Goal: Transaction & Acquisition: Obtain resource

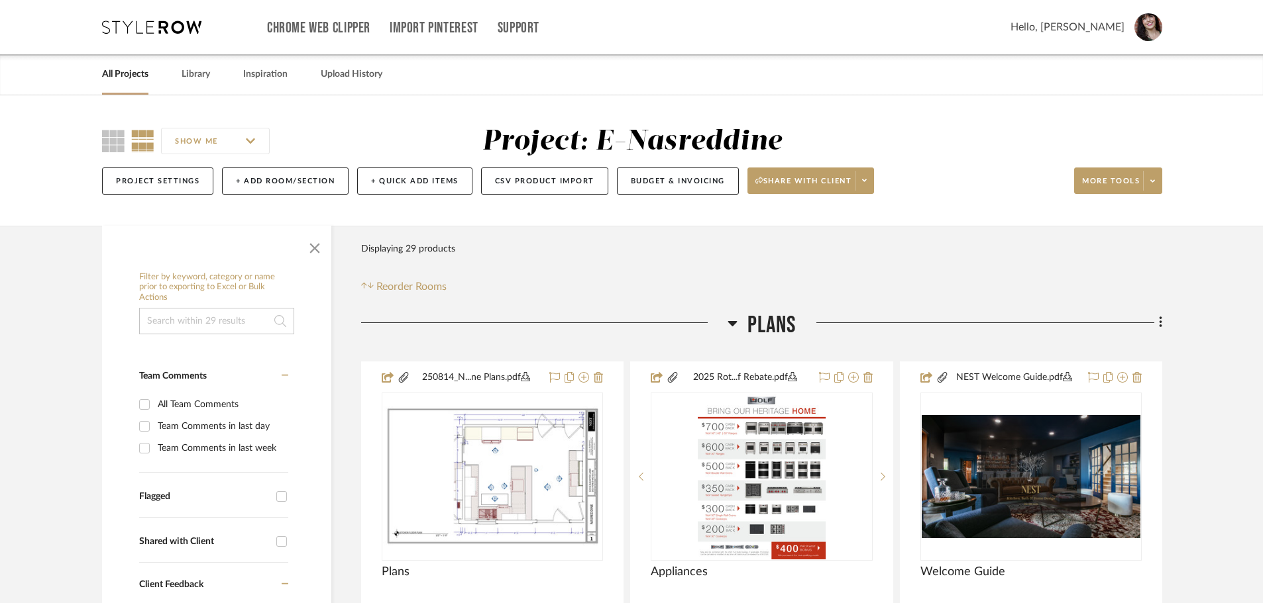
click at [127, 74] on link "All Projects" at bounding box center [125, 75] width 46 height 18
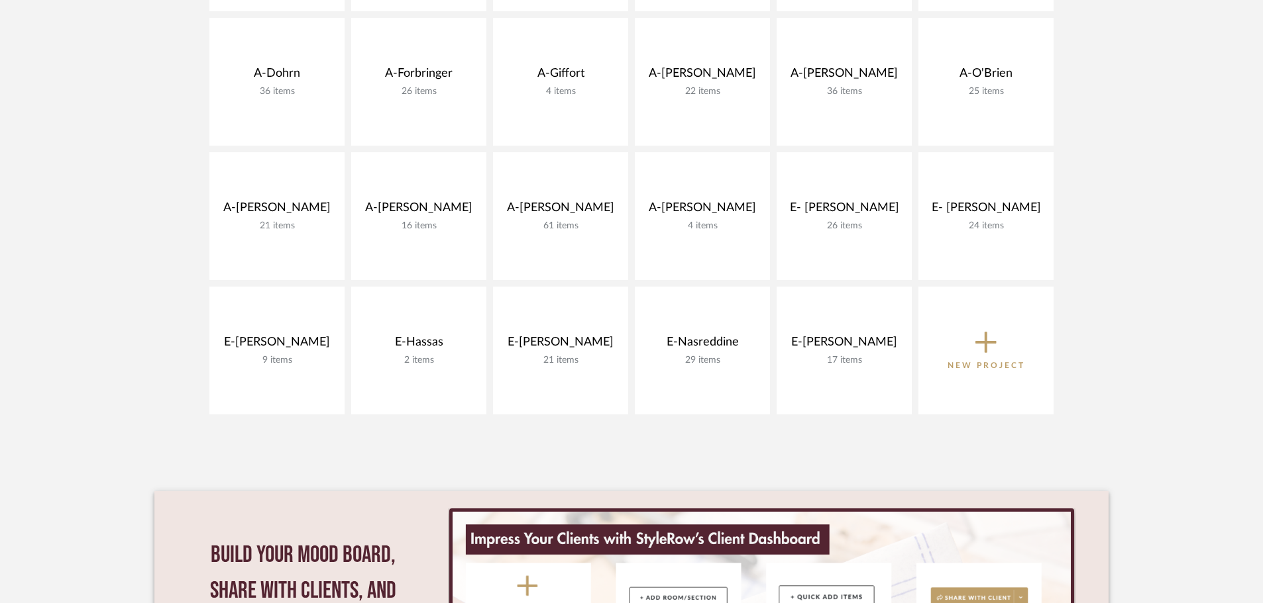
scroll to position [464, 0]
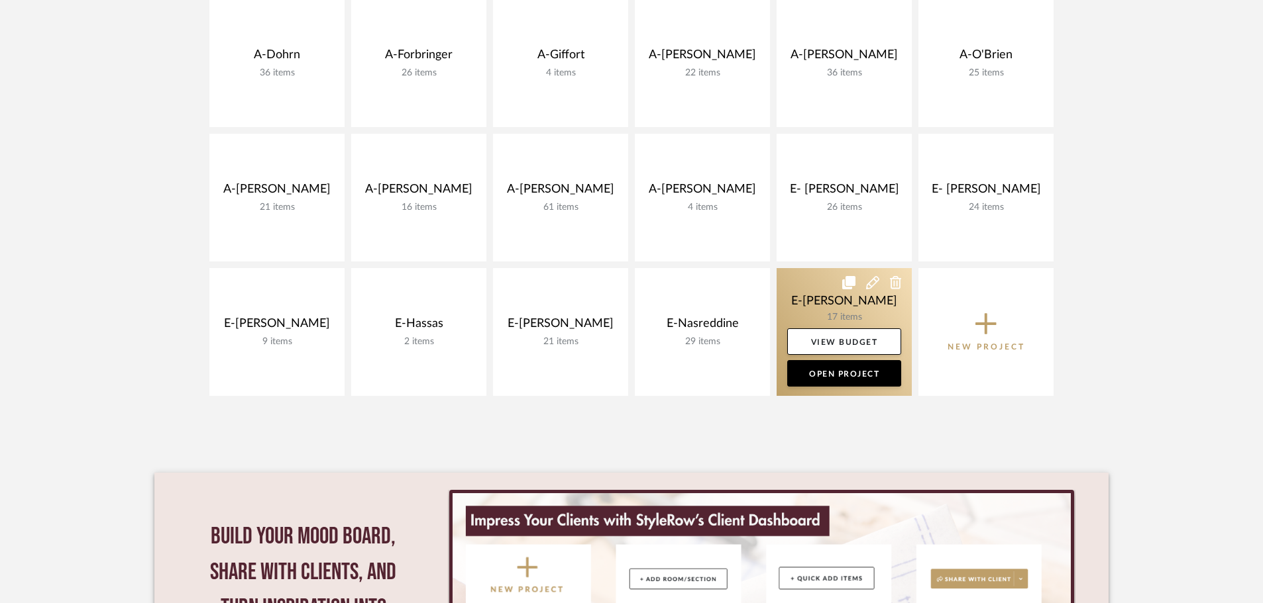
click at [850, 298] on link at bounding box center [843, 332] width 135 height 128
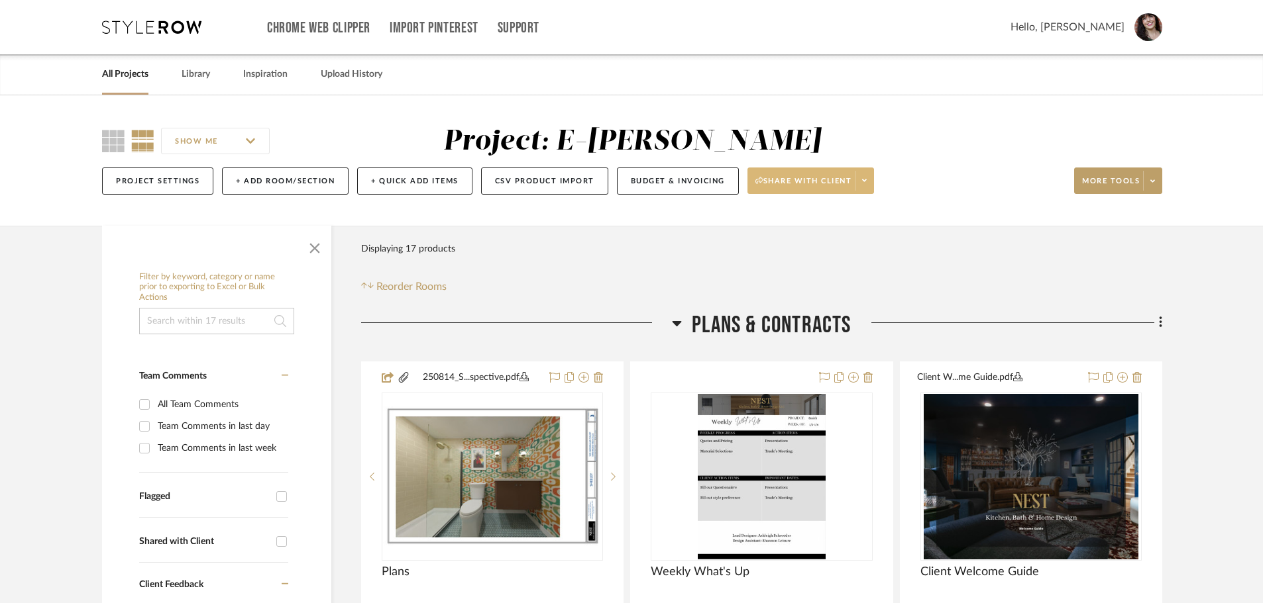
click at [866, 182] on icon at bounding box center [864, 180] width 5 height 7
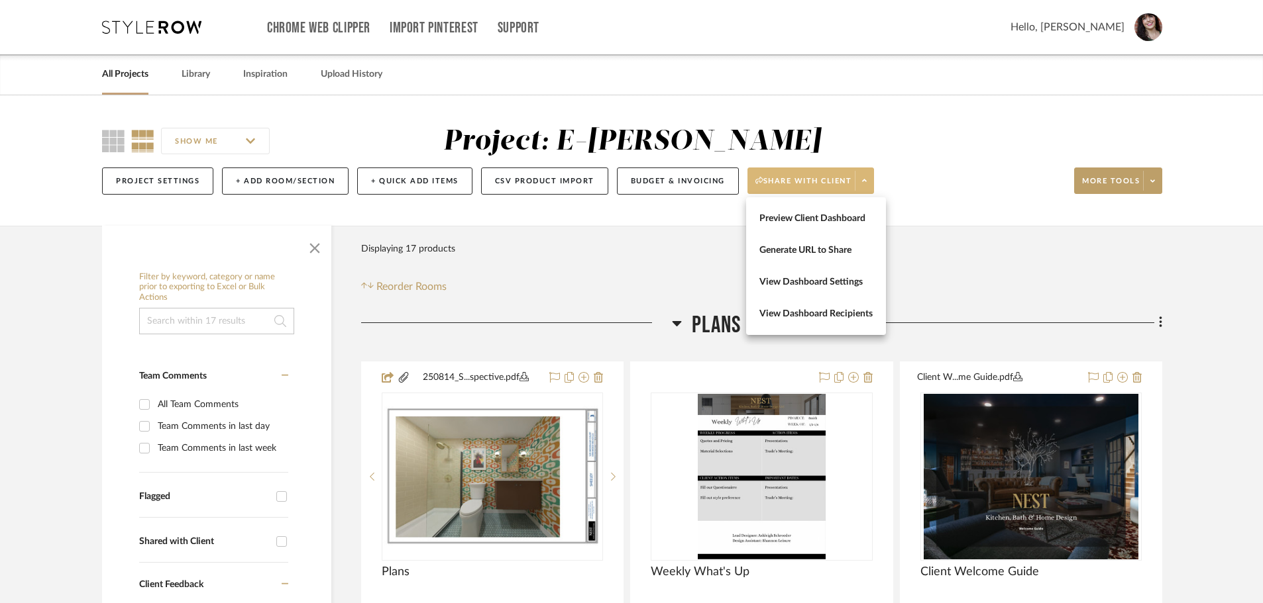
click at [1163, 341] on div at bounding box center [631, 301] width 1263 height 603
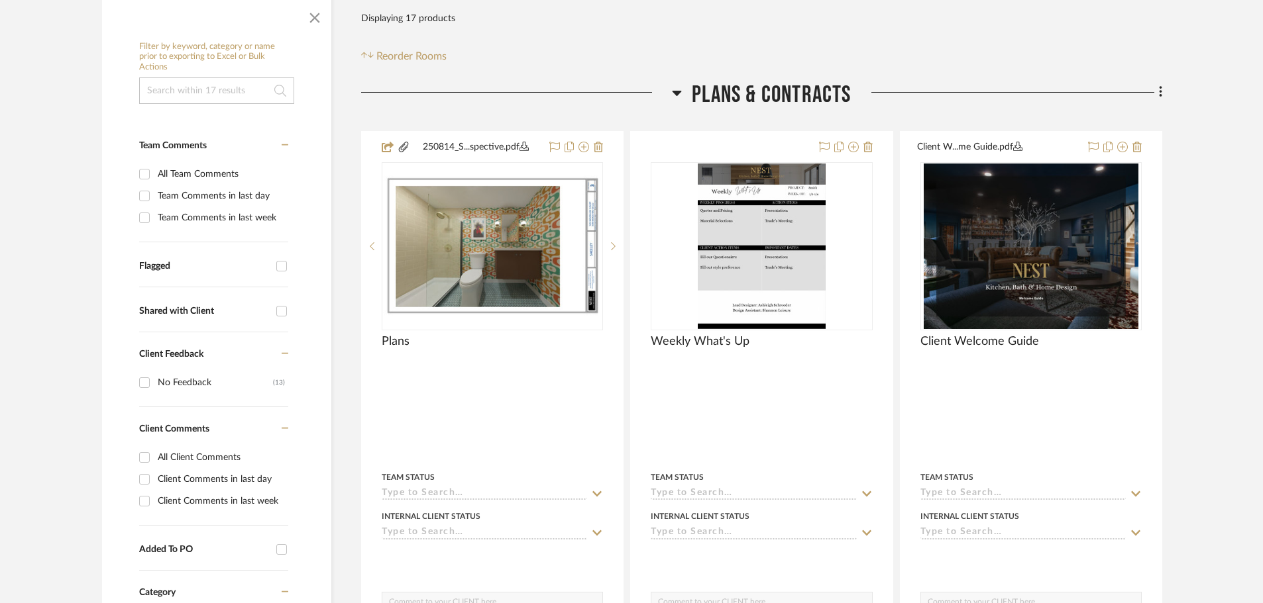
scroll to position [331, 0]
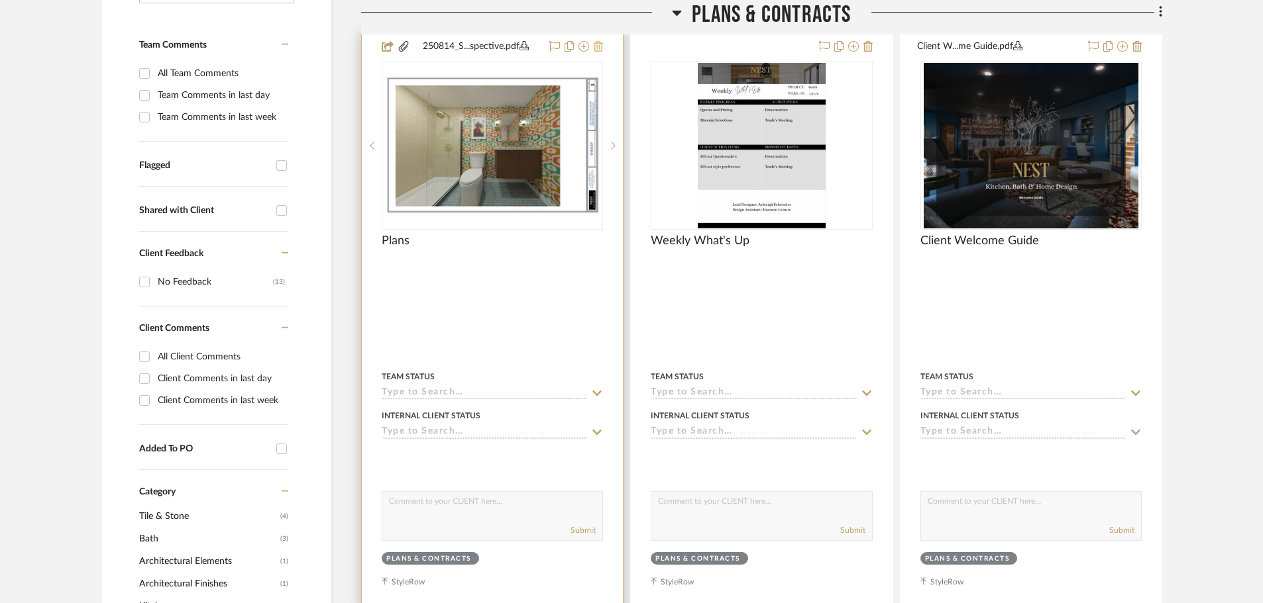
click at [602, 46] on icon at bounding box center [598, 46] width 9 height 11
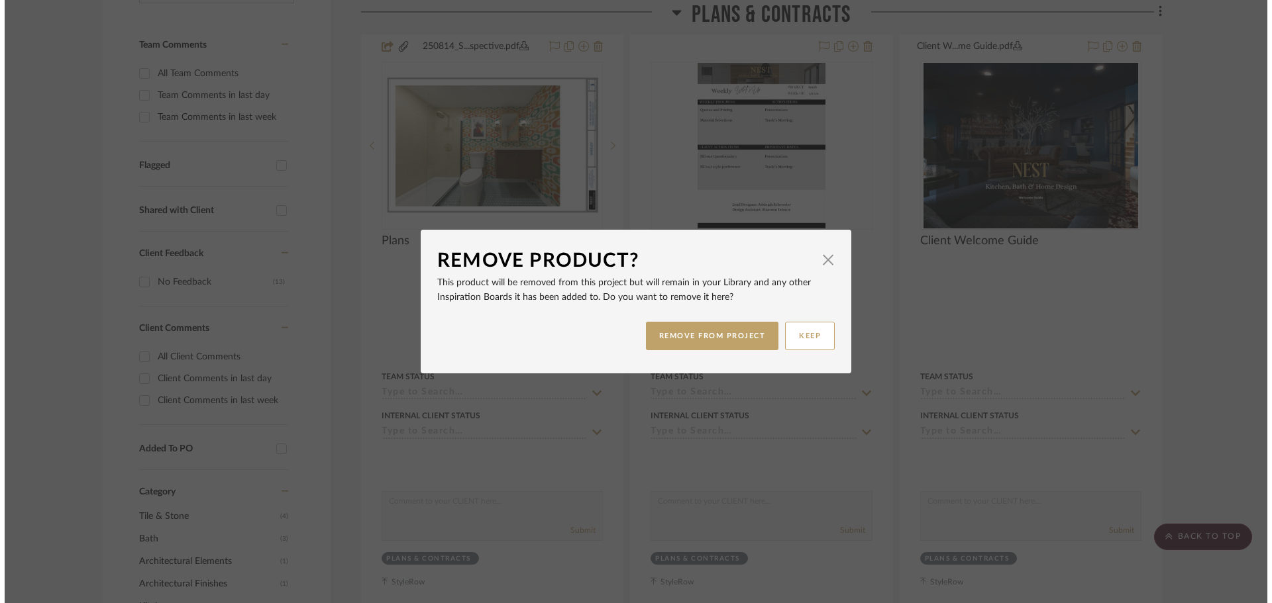
scroll to position [0, 0]
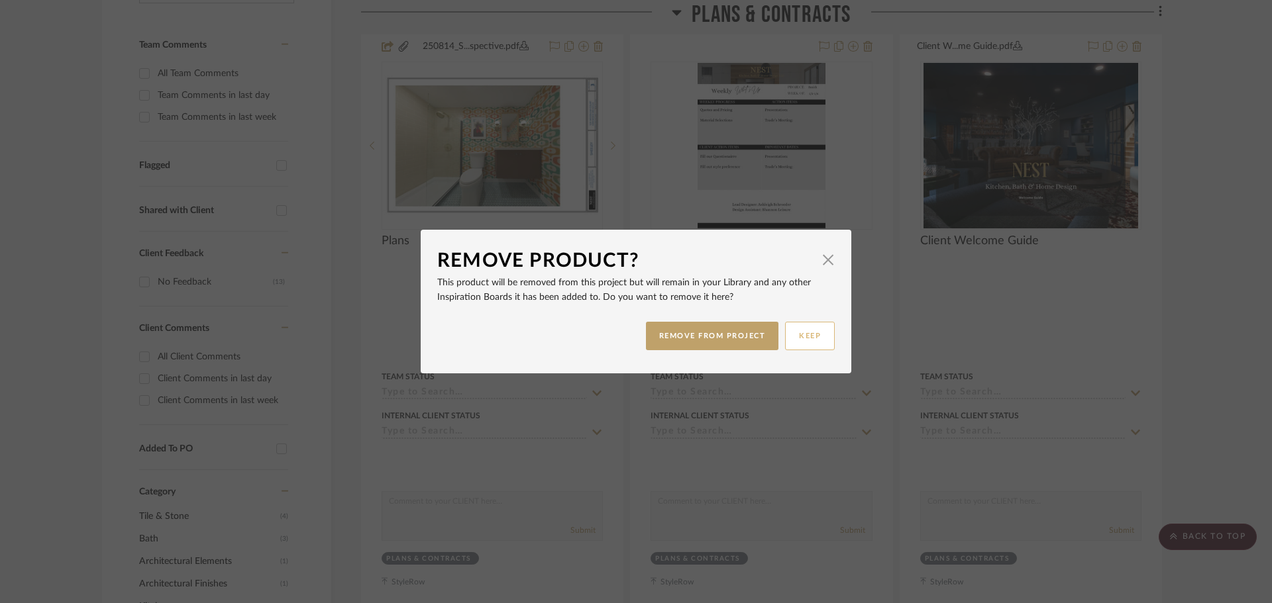
click at [792, 339] on button "KEEP" at bounding box center [810, 336] width 50 height 28
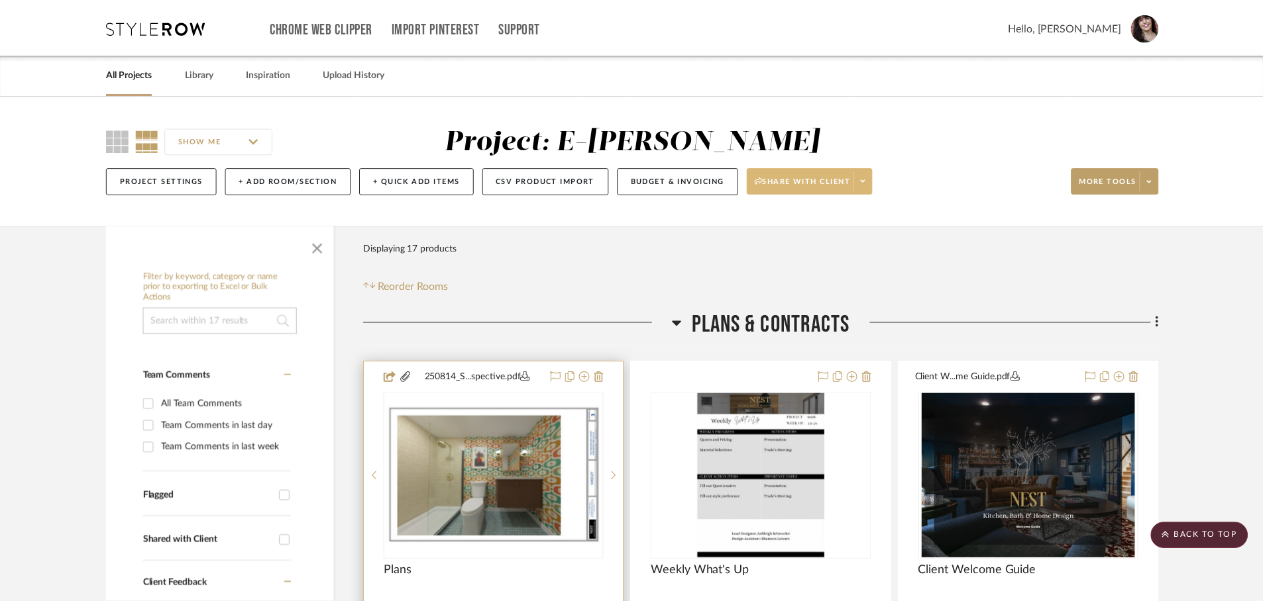
scroll to position [331, 0]
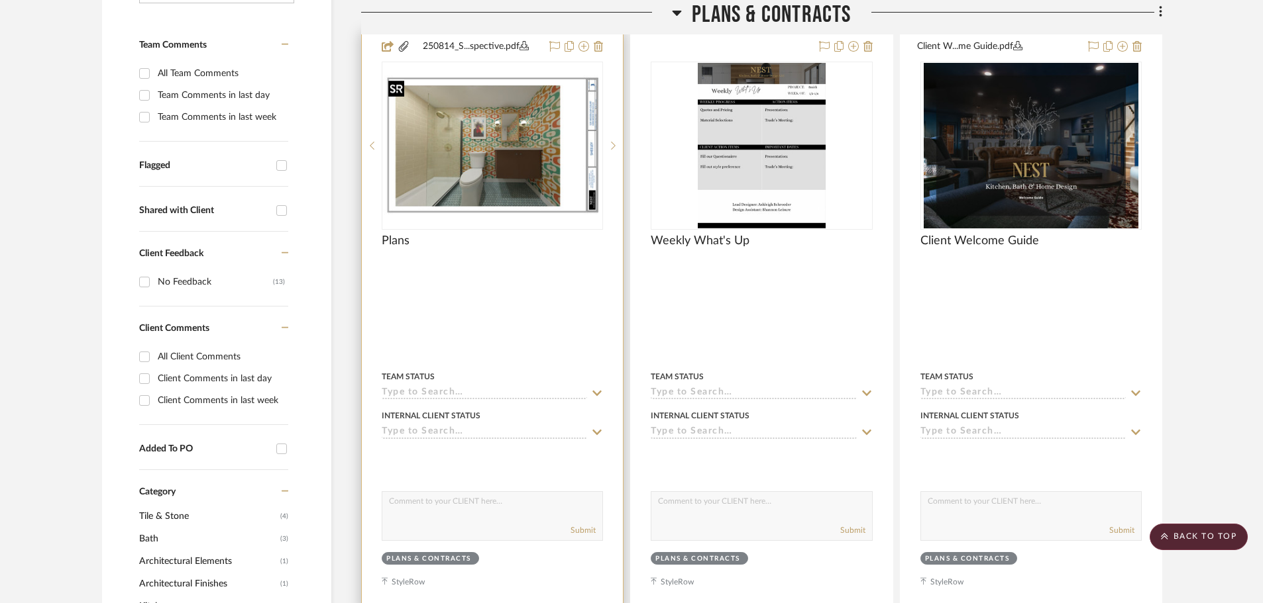
click at [500, 120] on img "0" at bounding box center [492, 145] width 219 height 141
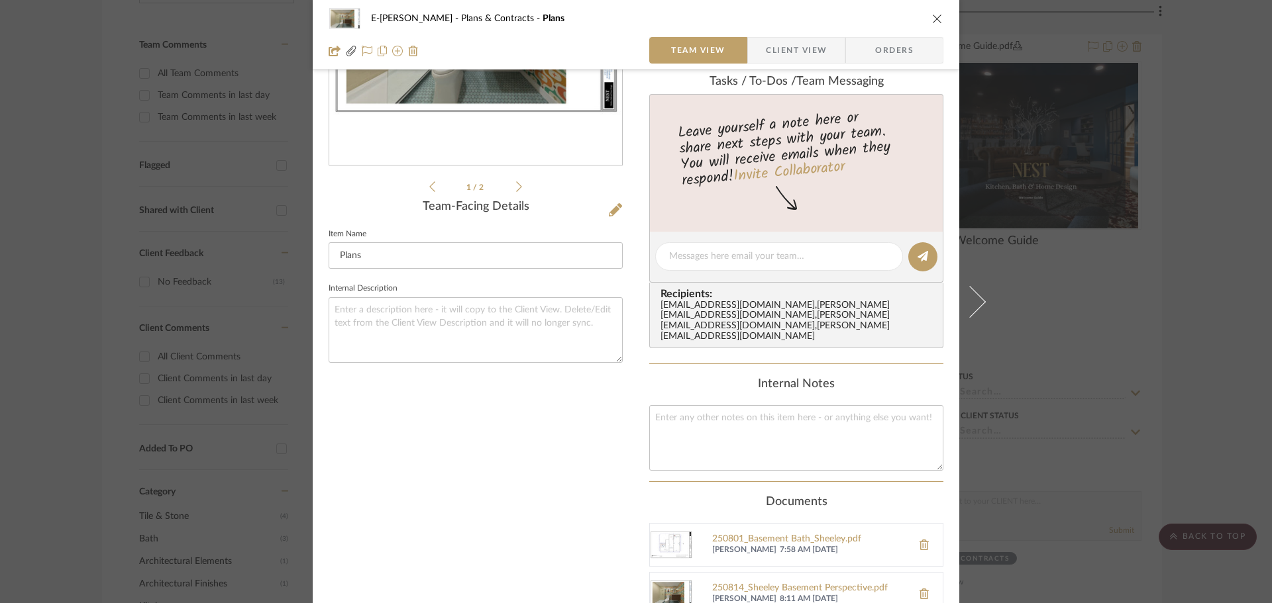
scroll to position [132, 0]
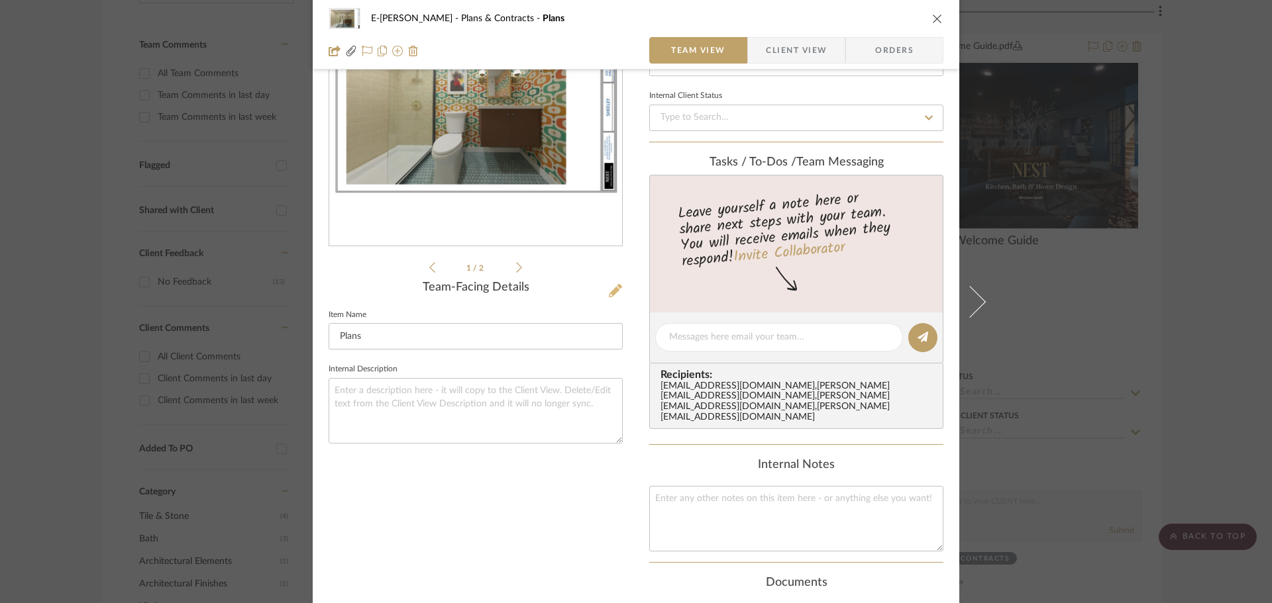
click at [613, 288] on icon at bounding box center [615, 290] width 13 height 13
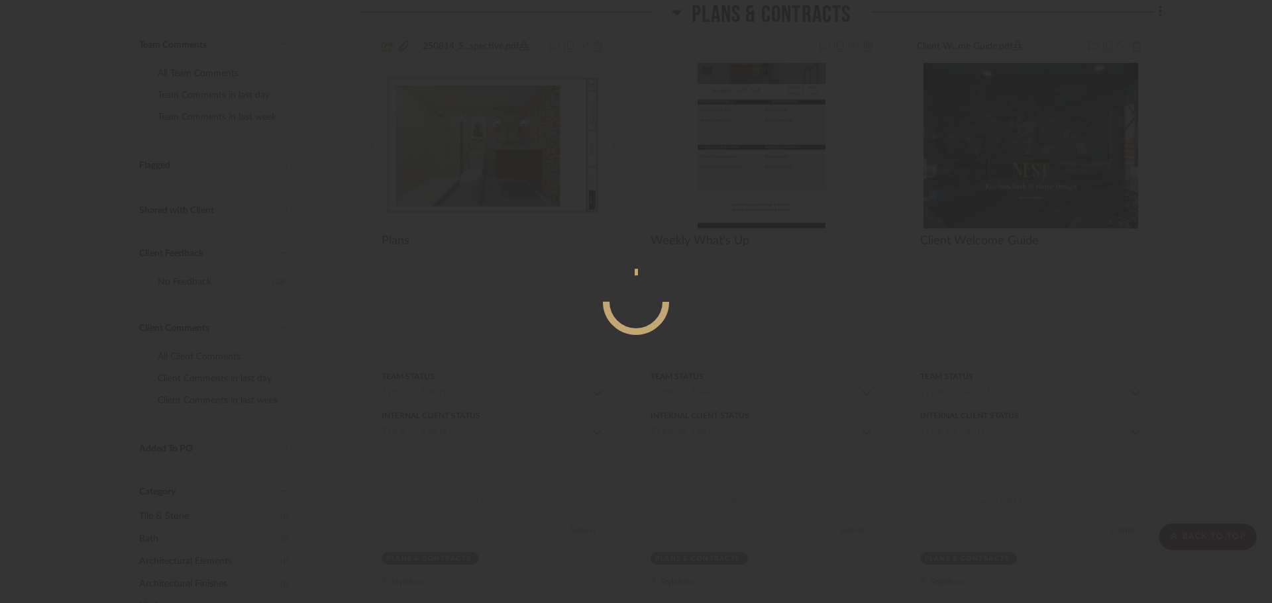
scroll to position [0, 0]
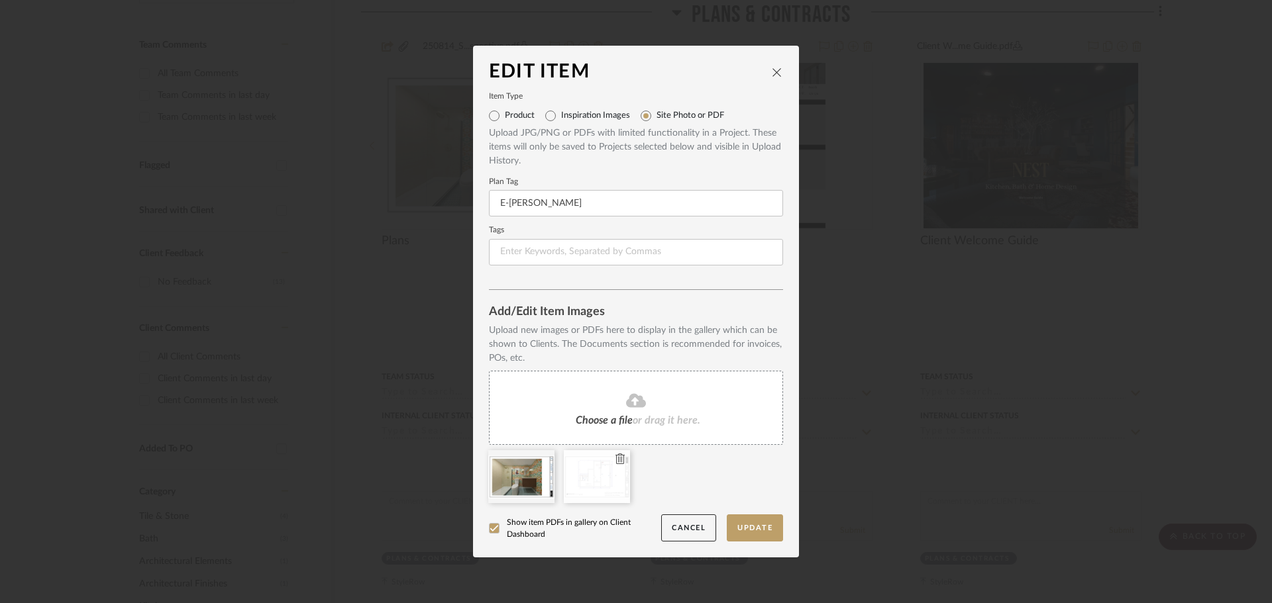
click at [619, 460] on icon at bounding box center [619, 459] width 9 height 11
click at [611, 419] on span "Choose a file" at bounding box center [604, 420] width 57 height 11
click at [746, 531] on button "Update" at bounding box center [755, 528] width 56 height 27
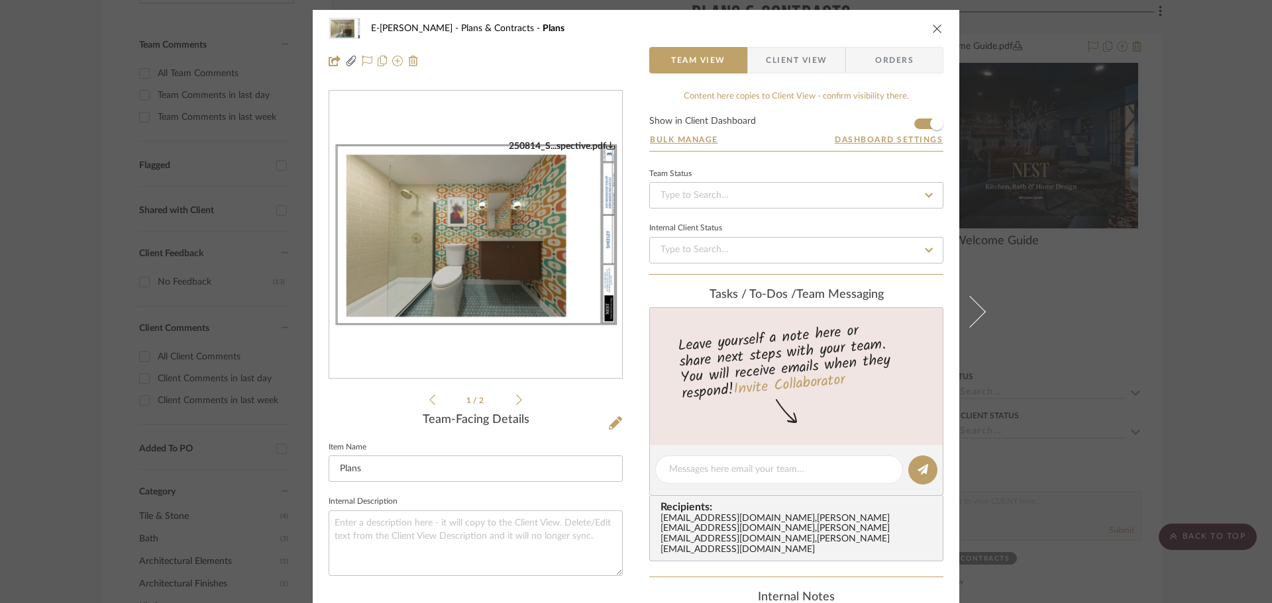
click at [934, 32] on icon "close" at bounding box center [937, 28] width 11 height 11
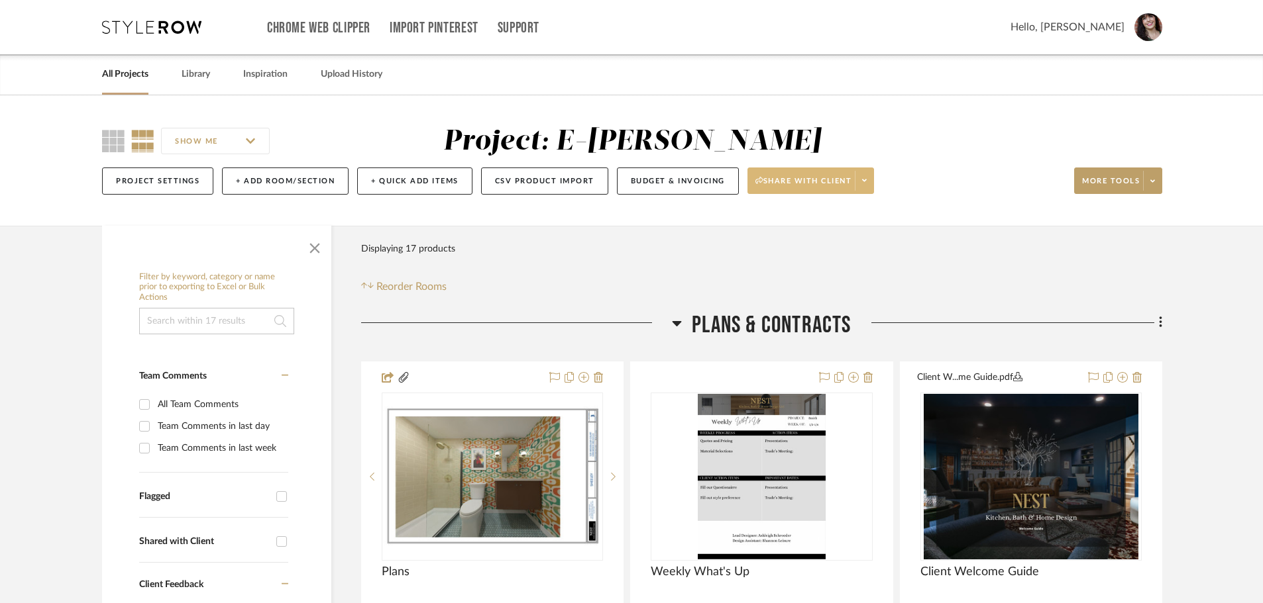
click at [866, 177] on icon at bounding box center [864, 180] width 5 height 7
click at [843, 252] on span "Generate URL to Share" at bounding box center [815, 250] width 113 height 11
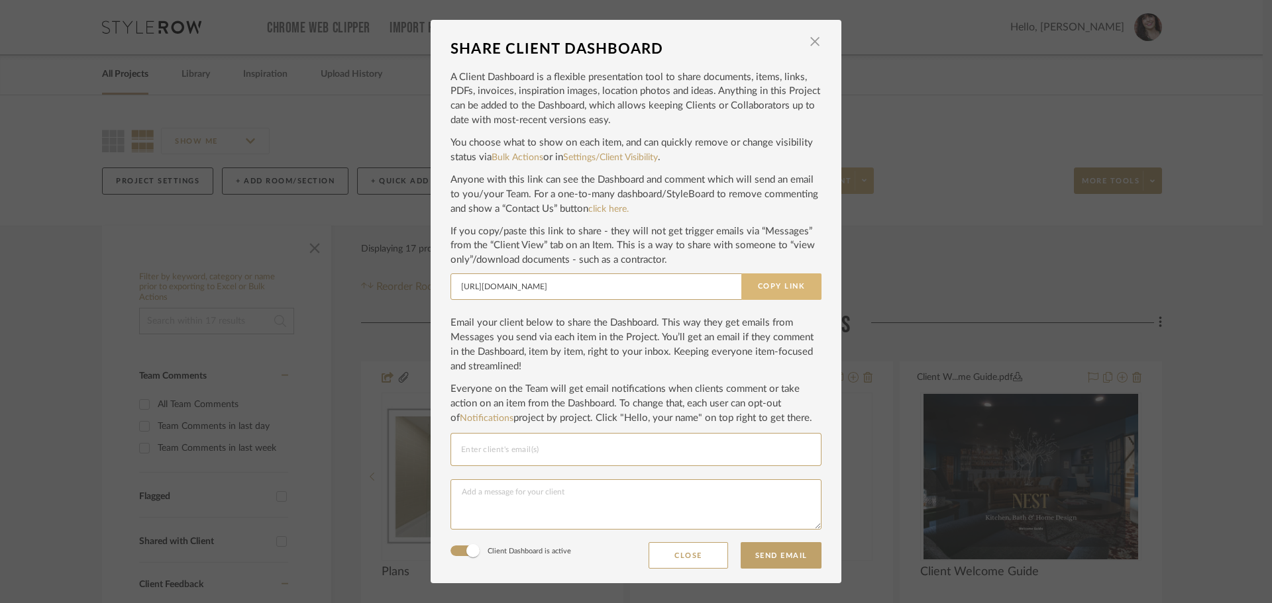
click at [753, 280] on button "Copy Link" at bounding box center [781, 287] width 80 height 26
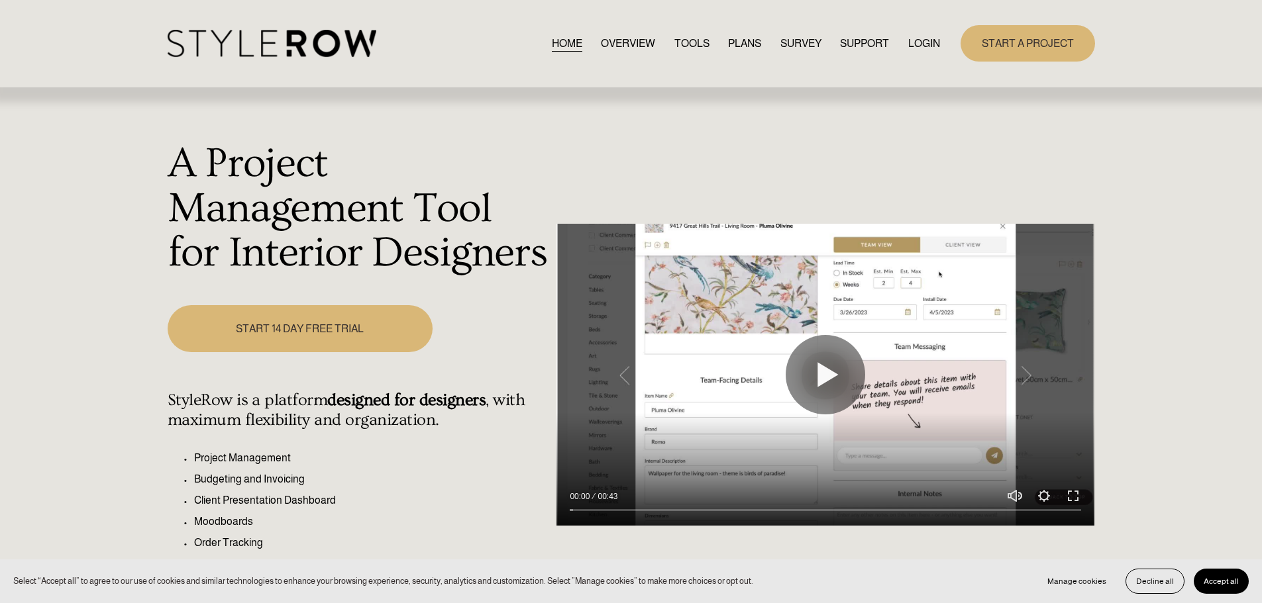
click at [901, 42] on nav "HOME OVERVIEW TOOLS PLANS SURVEY SUPPORT QUESTIONS FEATURED STYLEBOARD RESOURCE…" at bounding box center [746, 43] width 388 height 18
click at [917, 42] on link "LOGIN" at bounding box center [924, 43] width 32 height 18
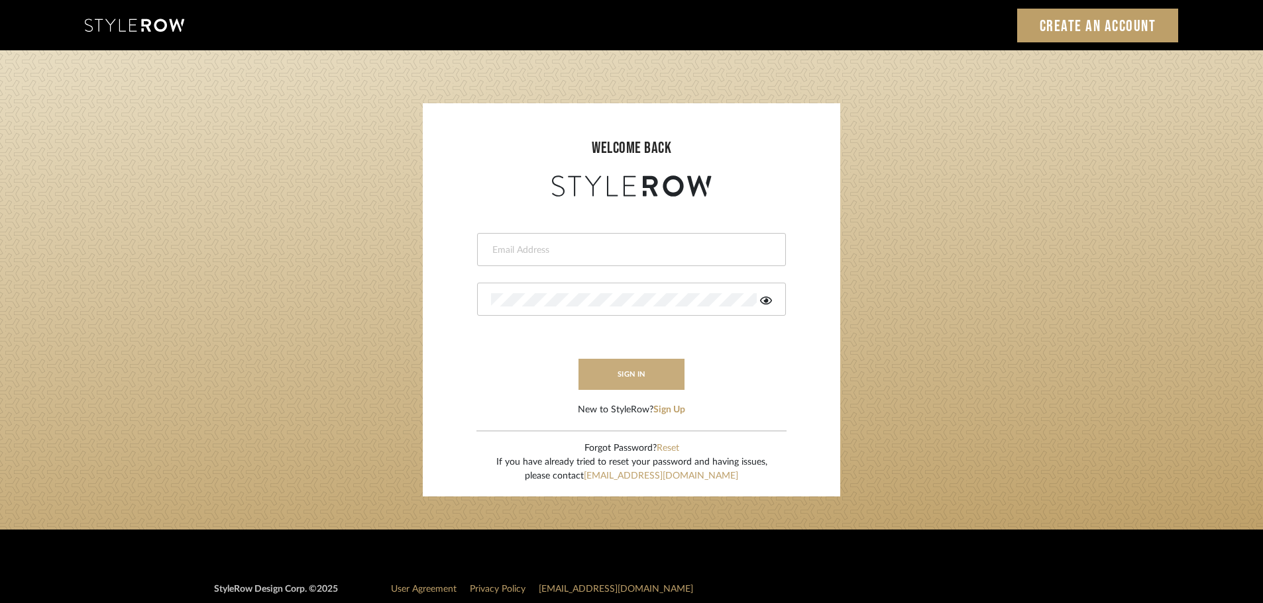
type input "ashleigh@nestkbhomedesign.com"
click at [626, 376] on button "sign in" at bounding box center [631, 374] width 106 height 31
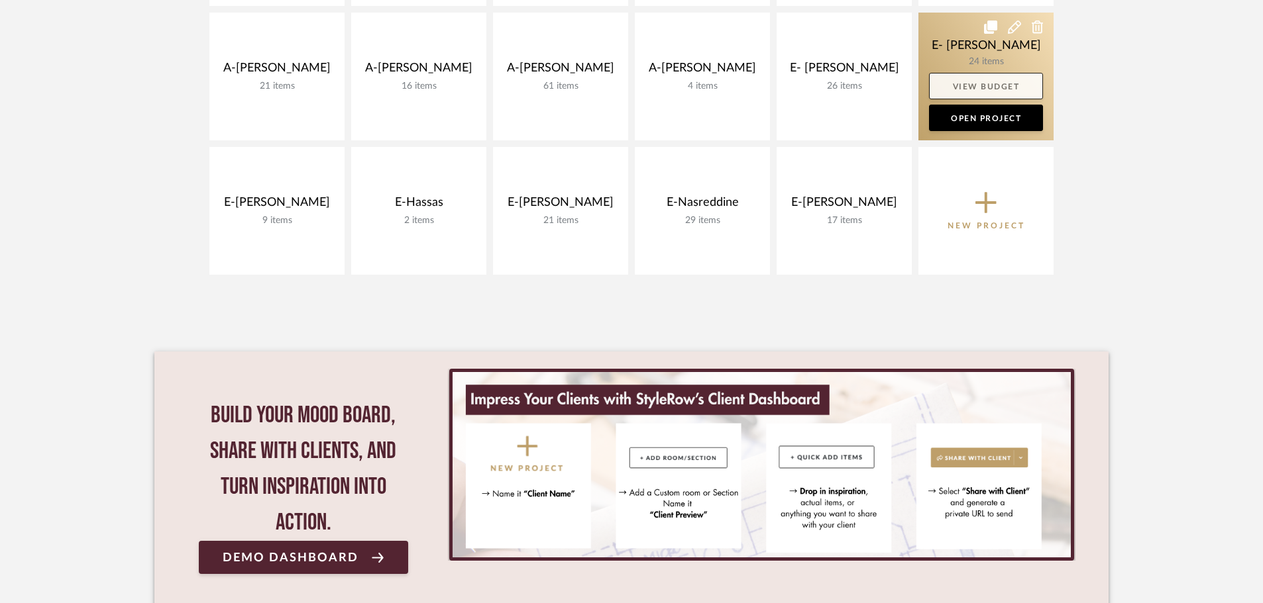
scroll to position [596, 0]
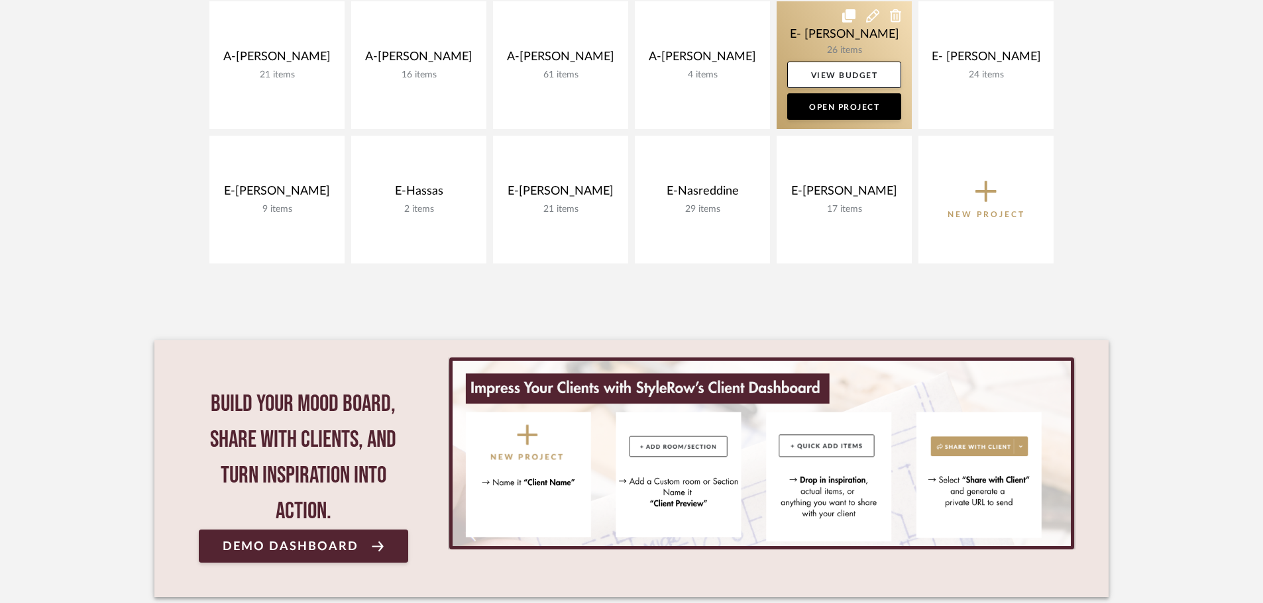
click at [860, 31] on link at bounding box center [843, 65] width 135 height 128
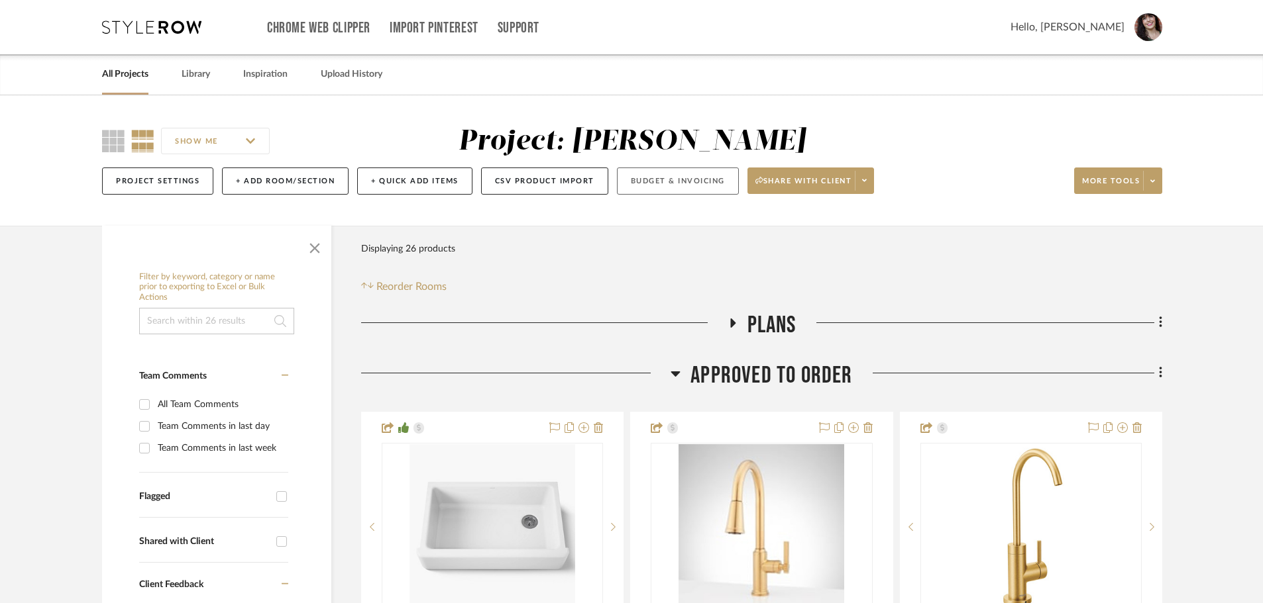
click at [704, 172] on button "Budget & Invoicing" at bounding box center [678, 181] width 122 height 27
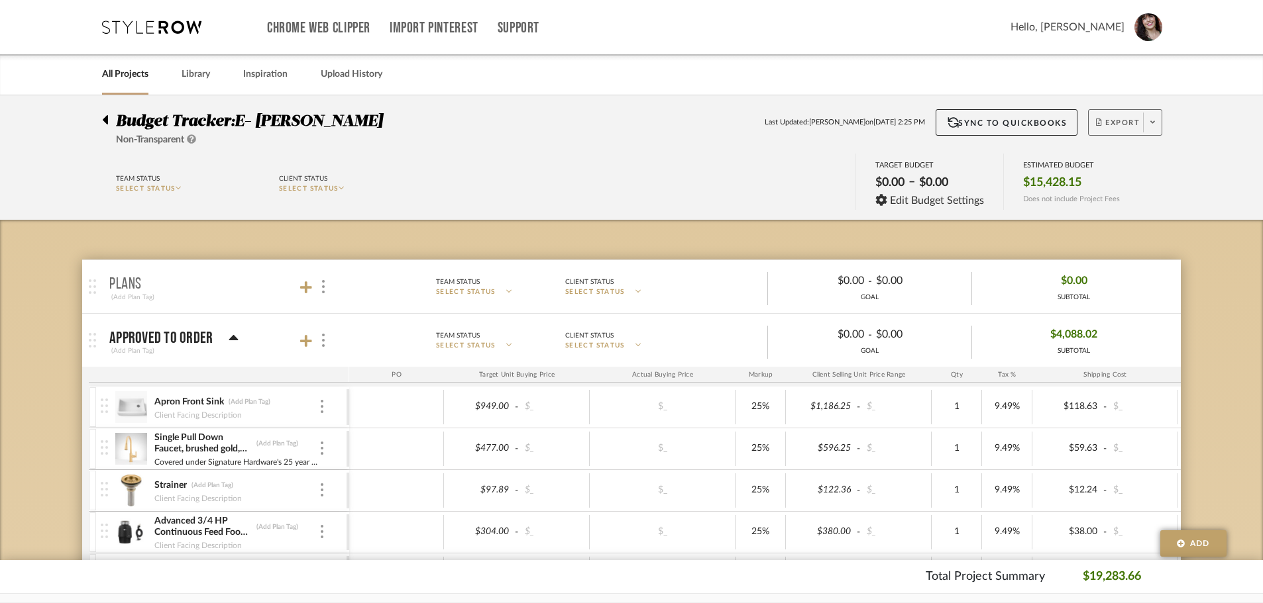
click at [1151, 127] on span at bounding box center [1152, 123] width 19 height 20
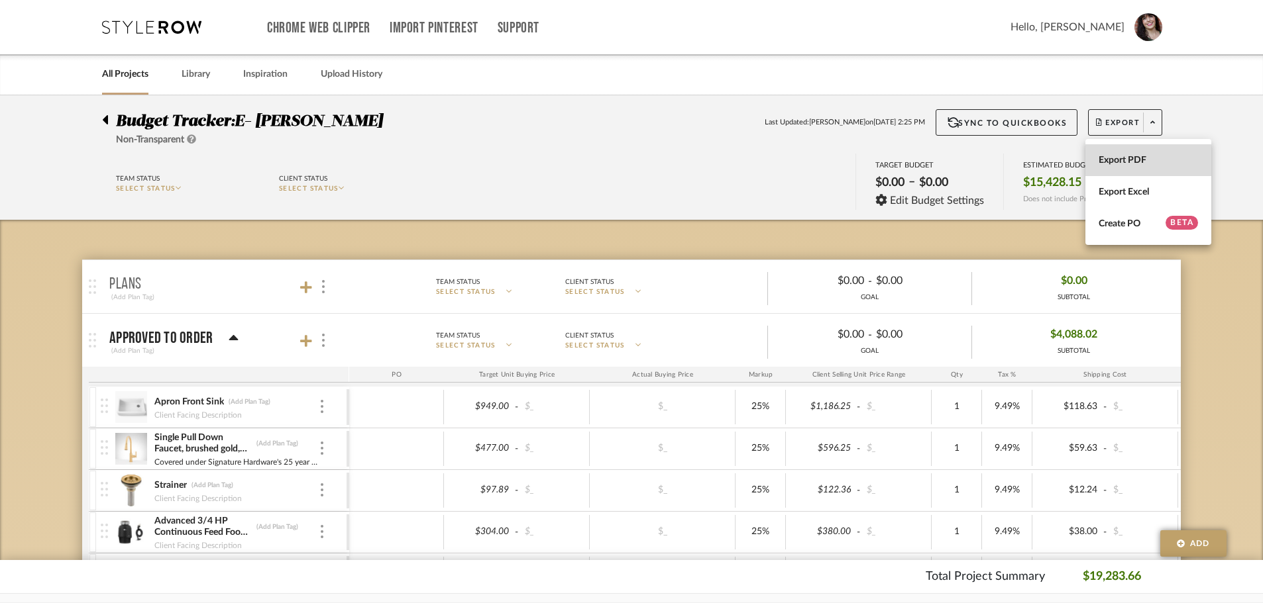
click at [1149, 154] on button "Export PDF" at bounding box center [1148, 160] width 126 height 32
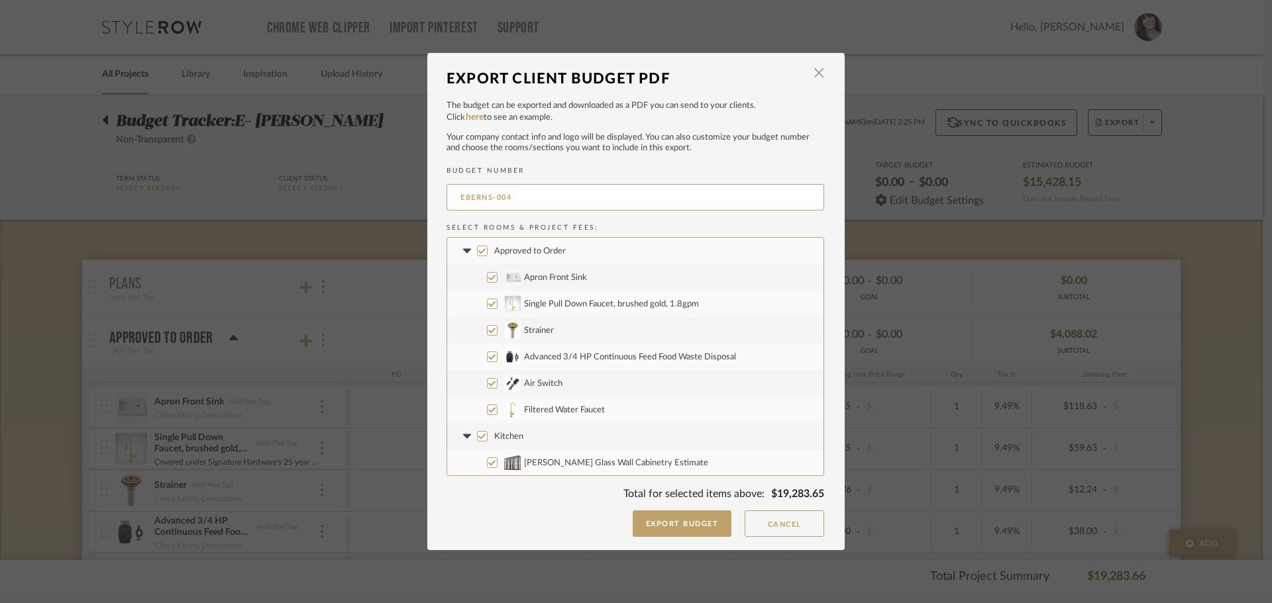
click at [488, 358] on input "Advanced 3/4 HP Continuous Feed Food Waste Disposal" at bounding box center [492, 357] width 11 height 11
checkbox input "false"
click at [487, 382] on input "Air Switch" at bounding box center [492, 383] width 11 height 11
checkbox input "false"
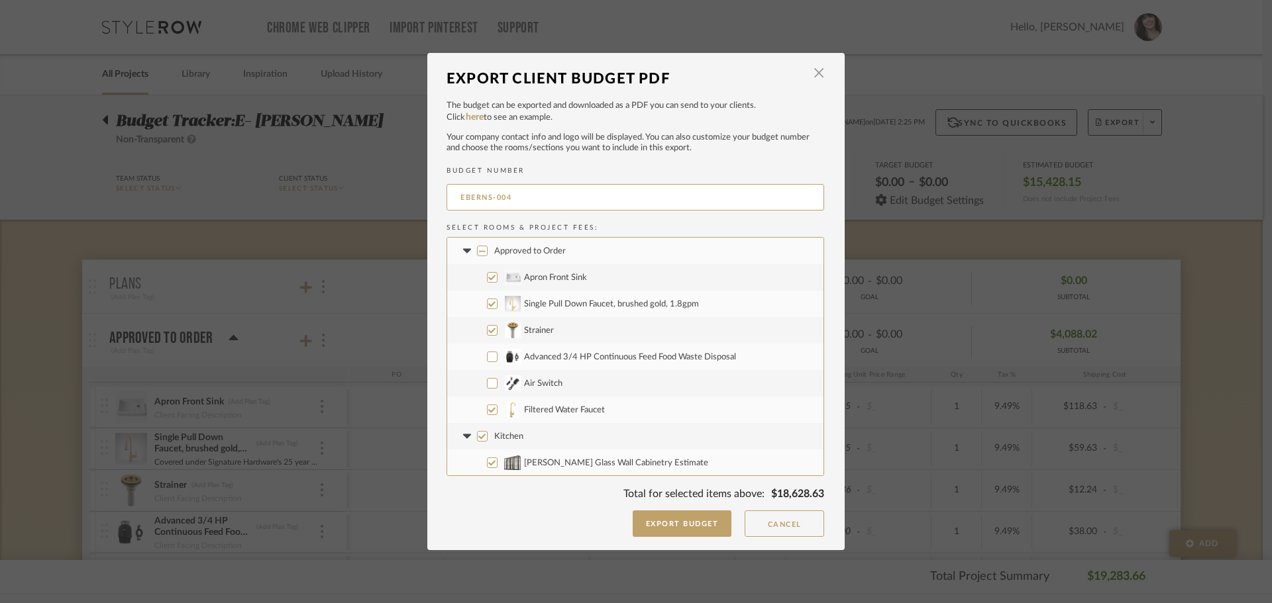
drag, startPoint x: 485, startPoint y: 407, endPoint x: 484, endPoint y: 442, distance: 35.8
click at [487, 411] on input "Filtered Water Faucet" at bounding box center [492, 410] width 11 height 11
checkbox input "false"
click at [472, 433] on label "Kitchen" at bounding box center [635, 436] width 376 height 26
click at [477, 433] on input "Kitchen" at bounding box center [482, 436] width 11 height 11
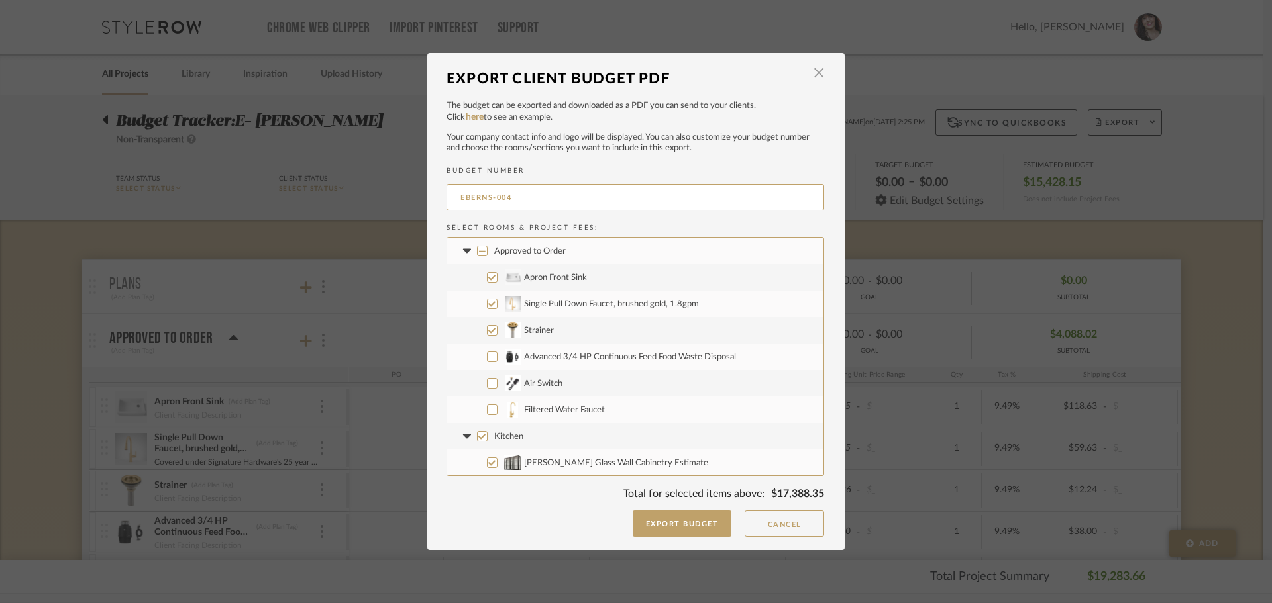
checkbox input "false"
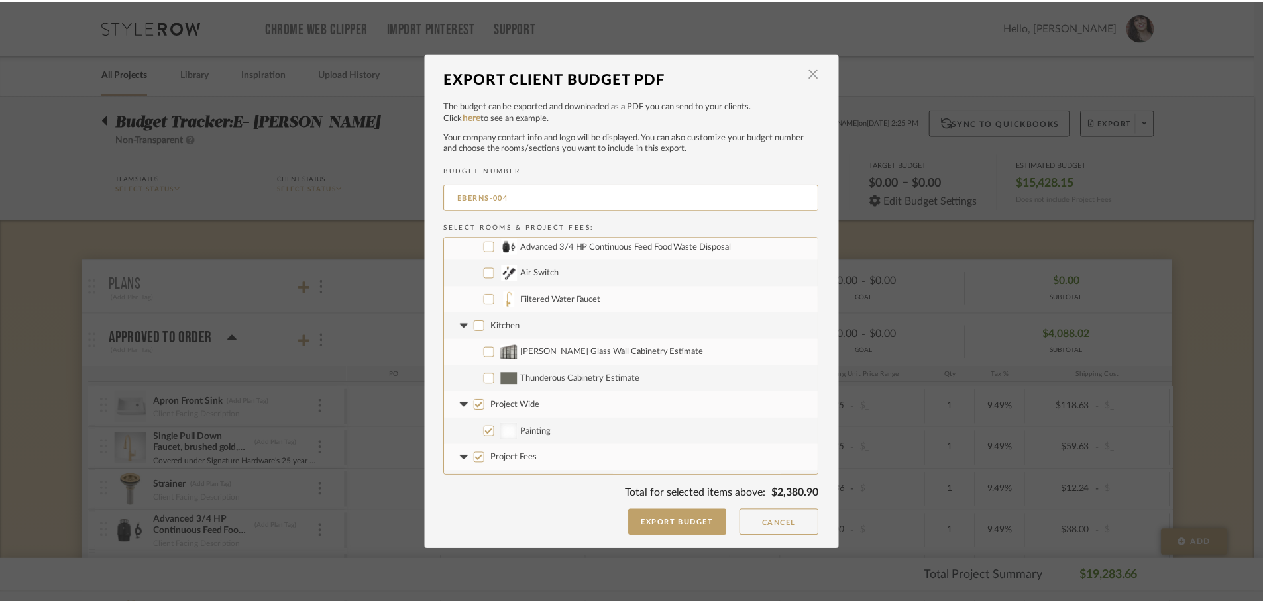
scroll to position [133, 0]
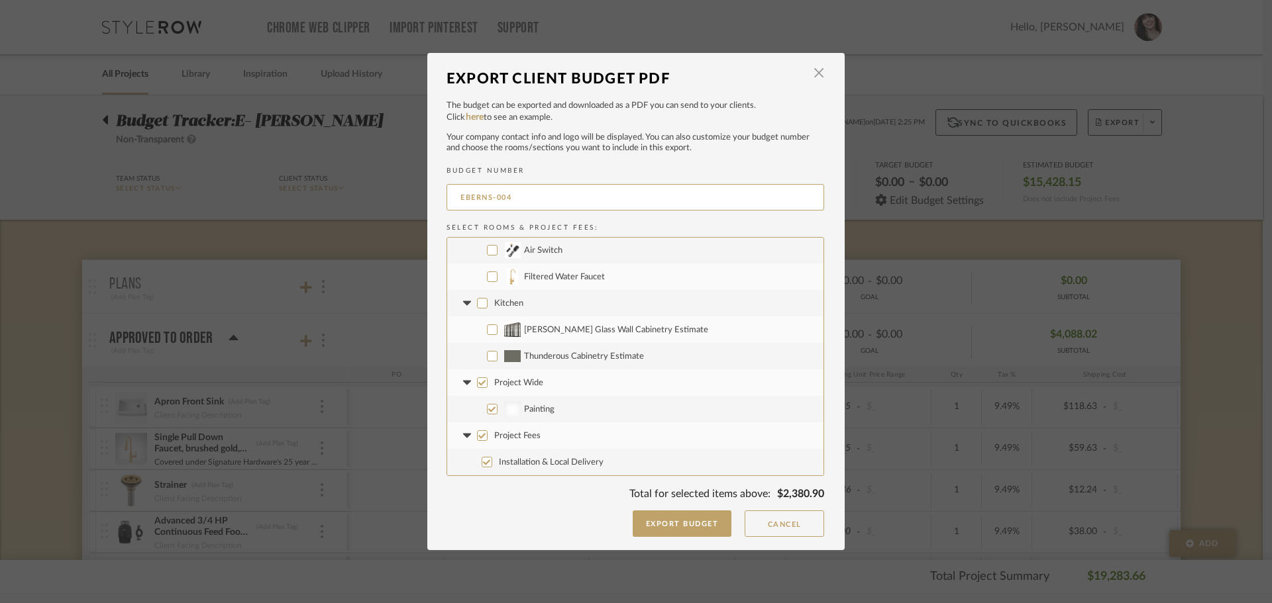
click at [482, 382] on input "Project Wide" at bounding box center [482, 383] width 11 height 11
checkbox input "false"
drag, startPoint x: 476, startPoint y: 433, endPoint x: 494, endPoint y: 448, distance: 24.0
click at [477, 434] on input "Project Fees" at bounding box center [482, 436] width 11 height 11
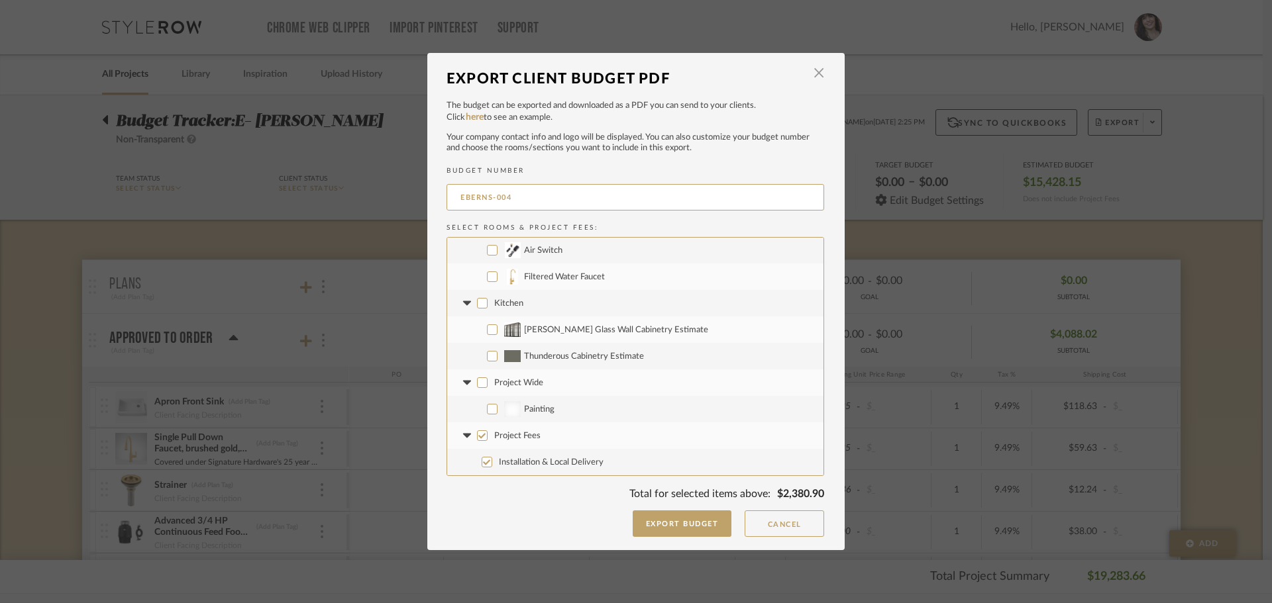
checkbox input "false"
click at [653, 521] on button "Export Budget" at bounding box center [682, 524] width 99 height 26
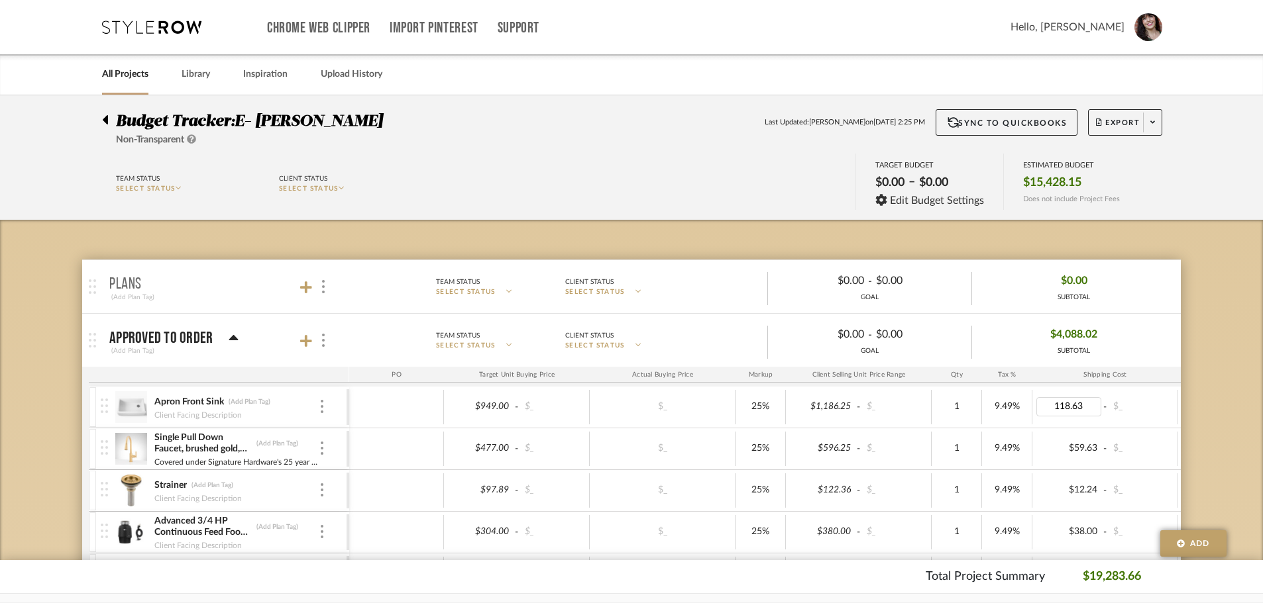
type input "0"
drag, startPoint x: 1082, startPoint y: 444, endPoint x: 1083, endPoint y: 469, distance: 25.2
type input "0"
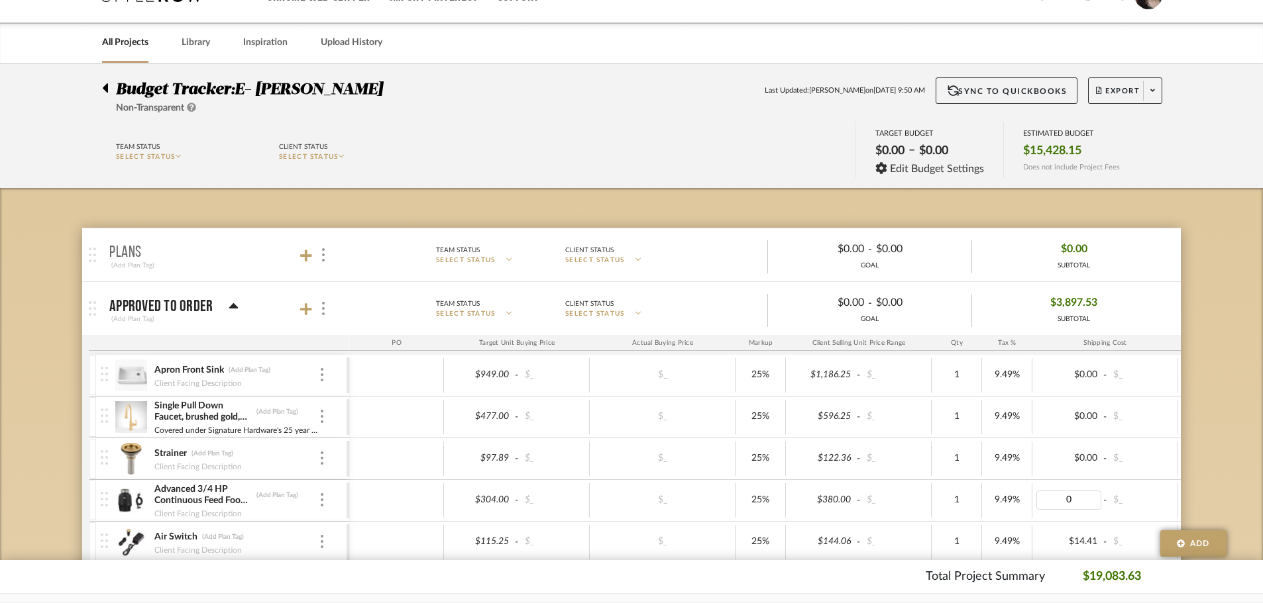
scroll to position [199, 0]
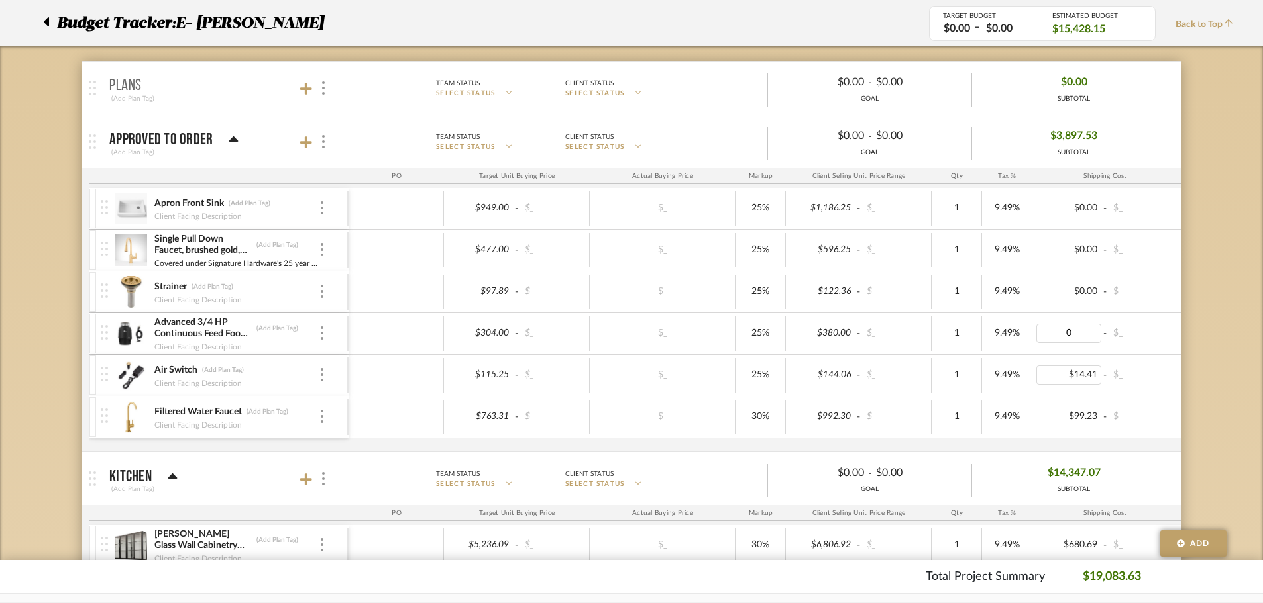
type input "00"
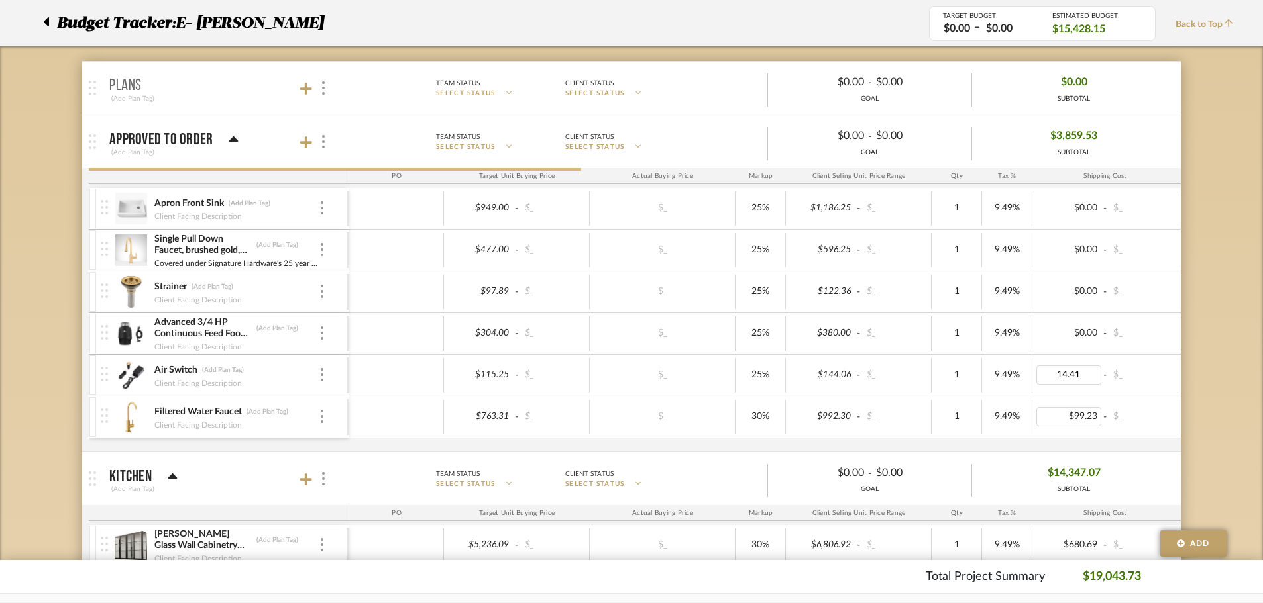
type input "0"
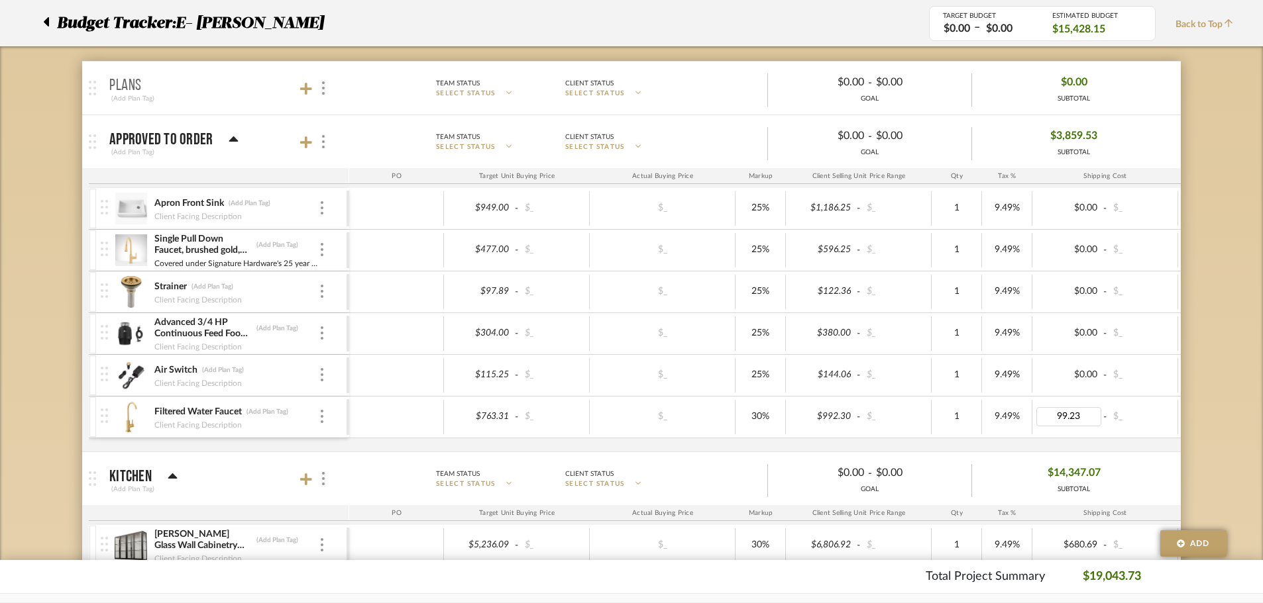
type input "0"
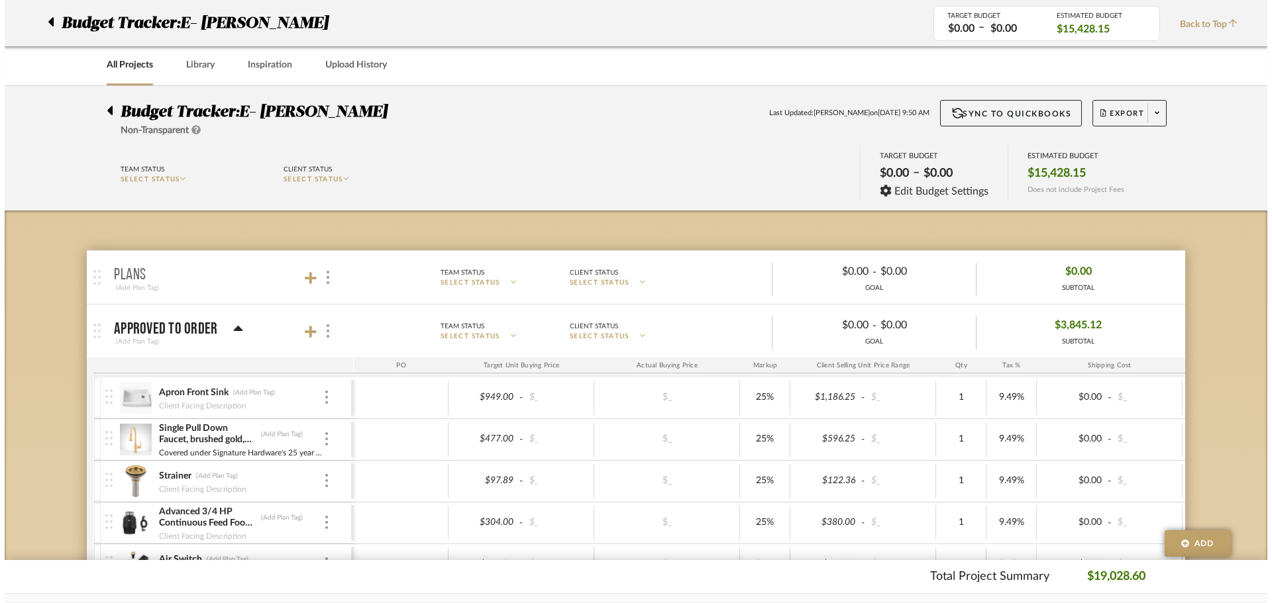
scroll to position [0, 0]
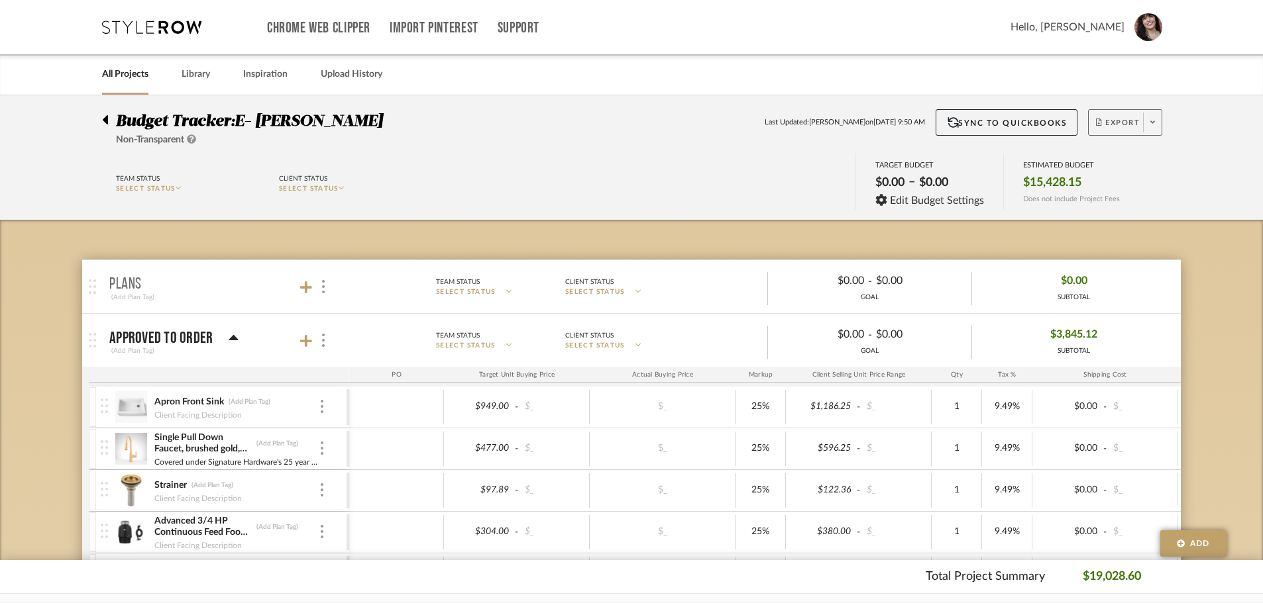
click at [1151, 121] on icon at bounding box center [1152, 122] width 5 height 3
click at [1146, 166] on span "Export PDF" at bounding box center [1147, 160] width 99 height 11
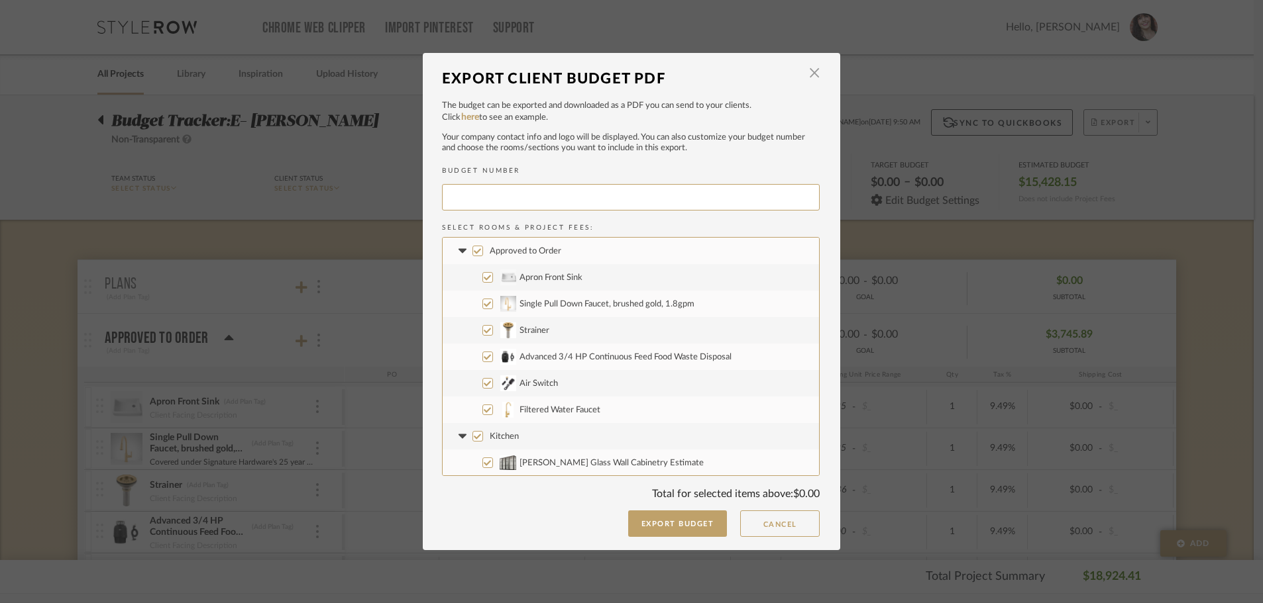
type input "EBERNS-005"
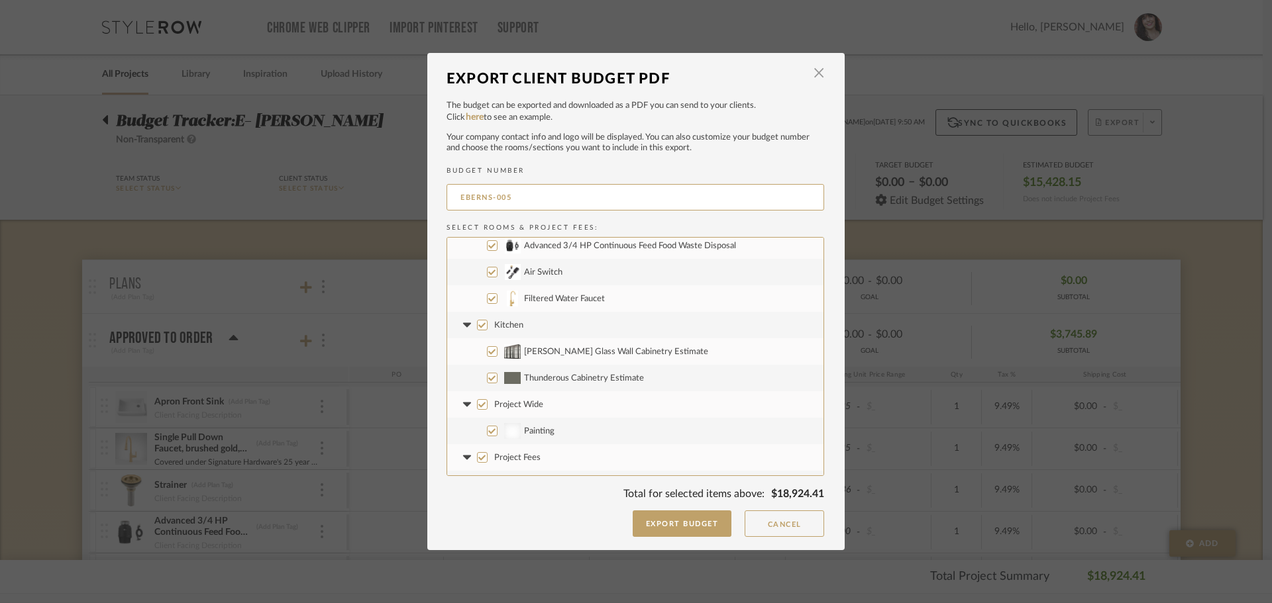
scroll to position [132, 0]
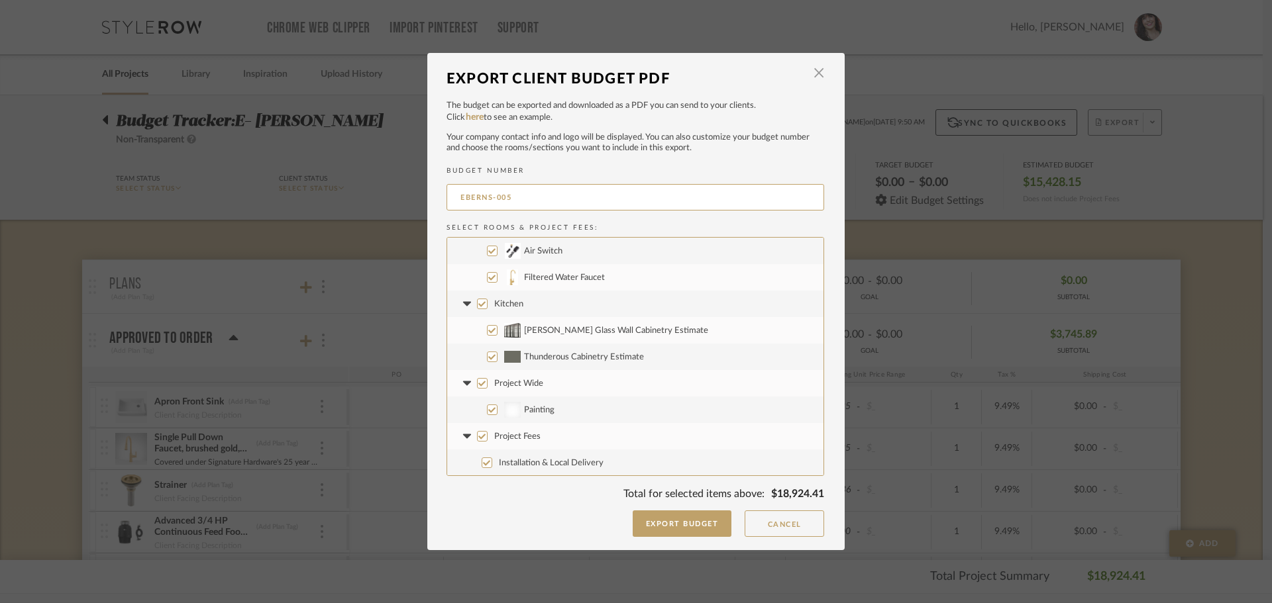
click at [477, 303] on input "Kitchen" at bounding box center [482, 304] width 11 height 11
checkbox input "false"
click at [479, 379] on input "Project Wide" at bounding box center [482, 383] width 11 height 11
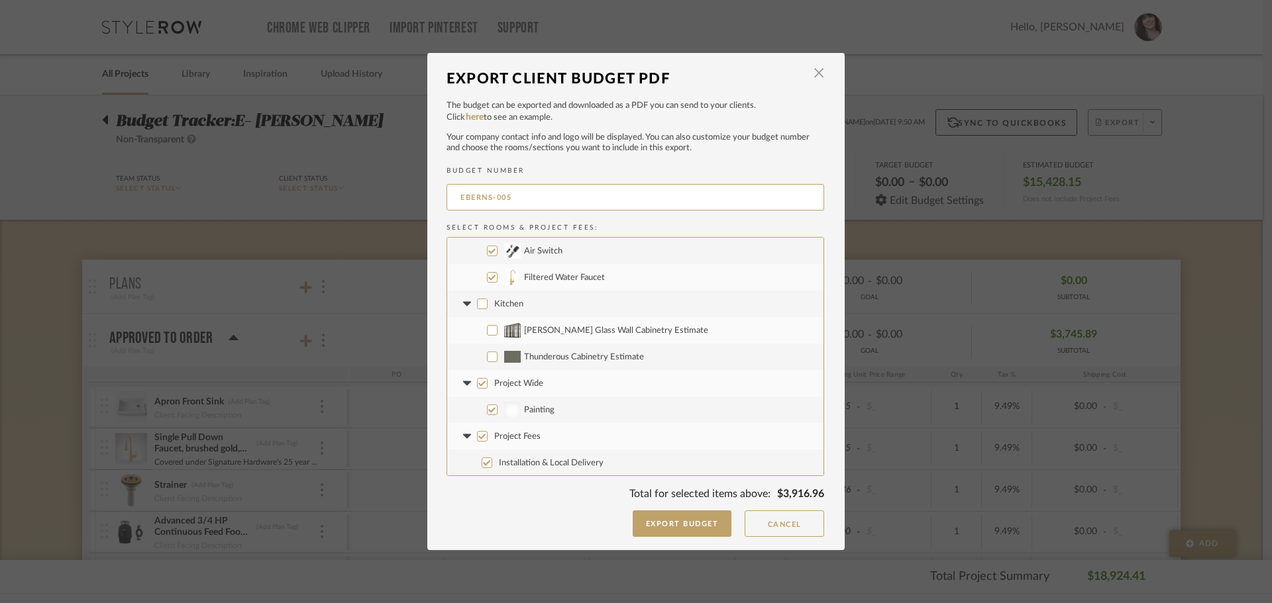
checkbox input "false"
click at [477, 433] on input "Project Fees" at bounding box center [482, 436] width 11 height 11
checkbox input "false"
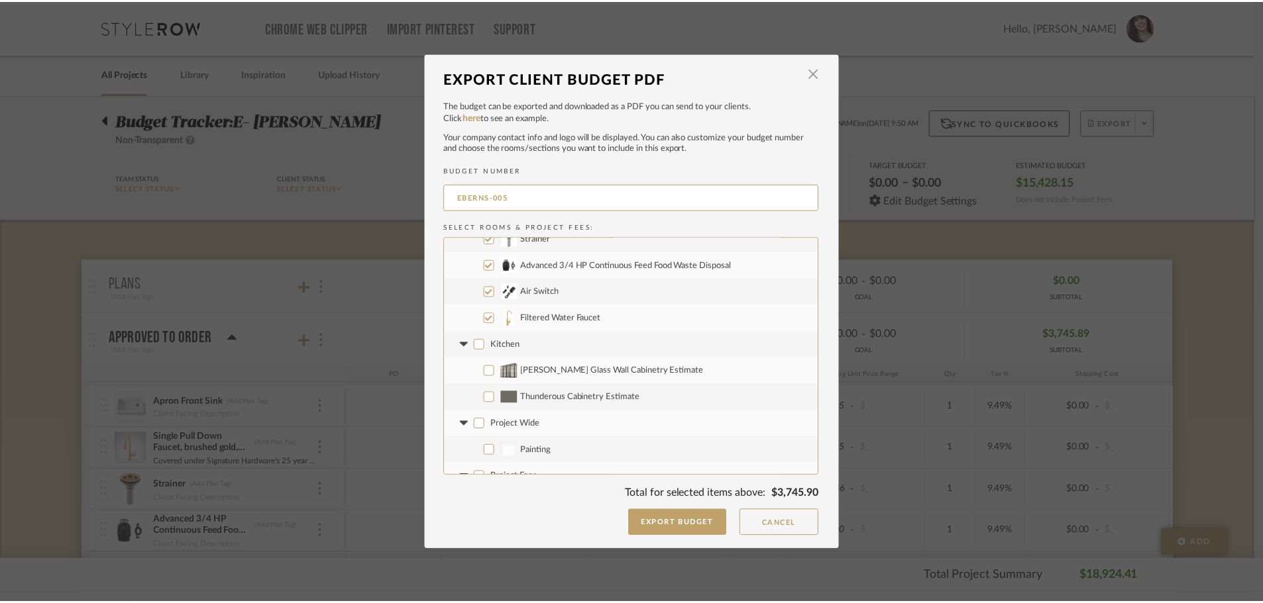
scroll to position [0, 0]
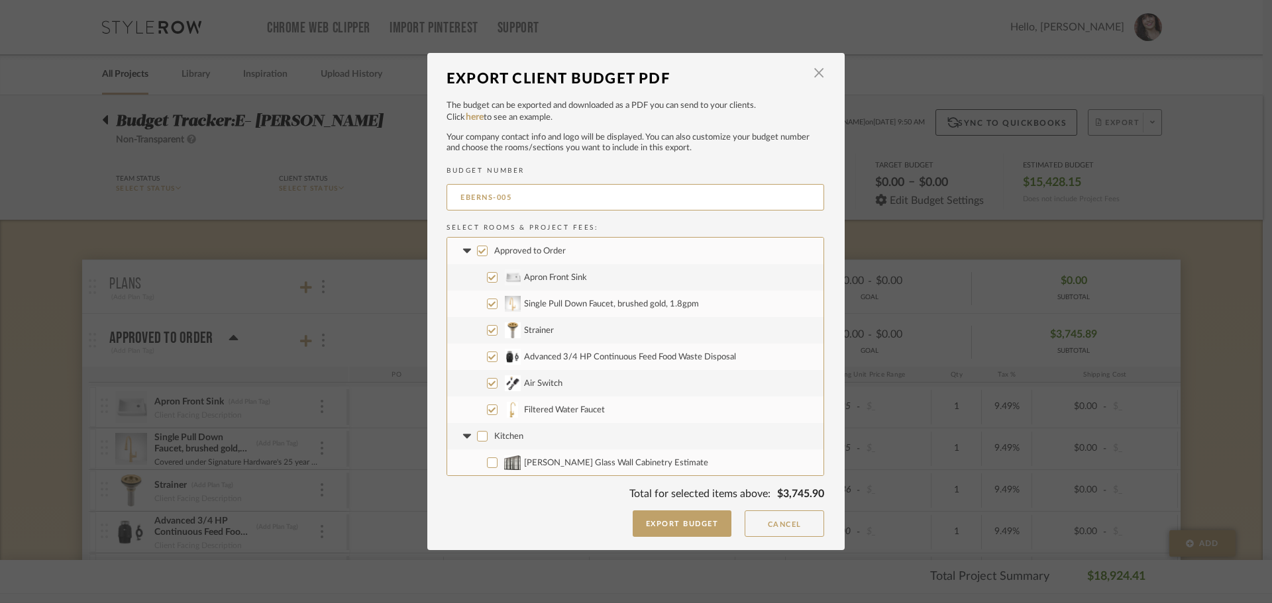
click at [487, 407] on input "Filtered Water Faucet" at bounding box center [492, 410] width 11 height 11
checkbox input "false"
click at [487, 383] on input "Air Switch" at bounding box center [492, 383] width 11 height 11
checkbox input "false"
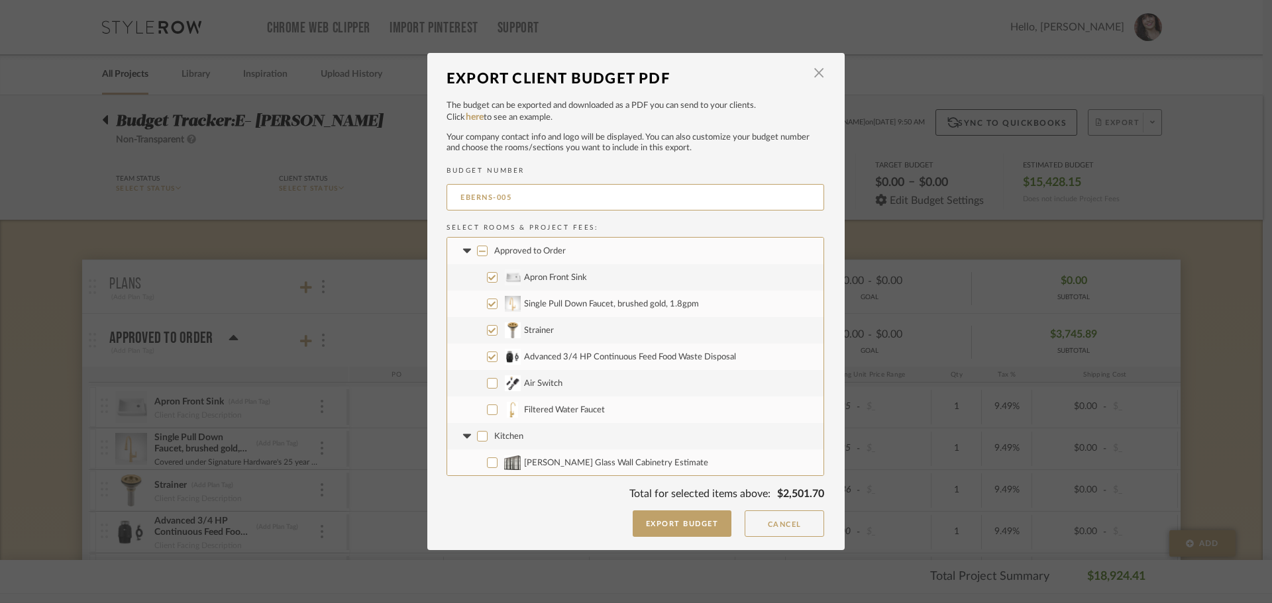
click at [487, 360] on input "Advanced 3/4 HP Continuous Feed Food Waste Disposal" at bounding box center [492, 357] width 11 height 11
checkbox input "false"
click at [703, 527] on button "Export Budget" at bounding box center [682, 524] width 99 height 26
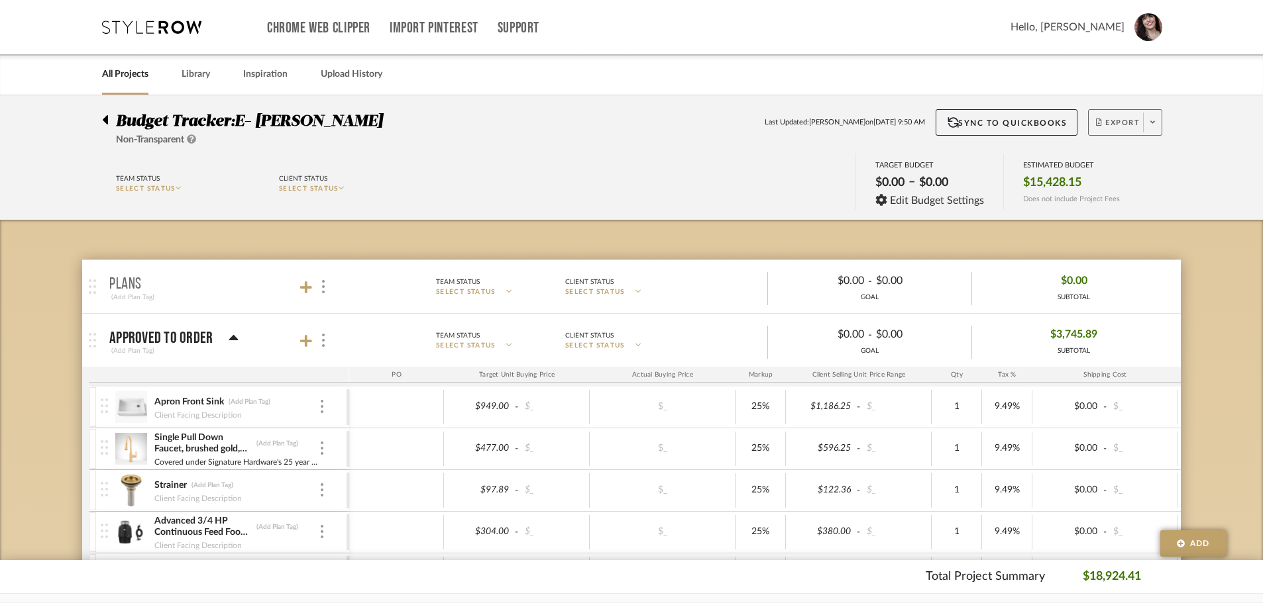
click at [129, 68] on link "All Projects" at bounding box center [125, 75] width 46 height 18
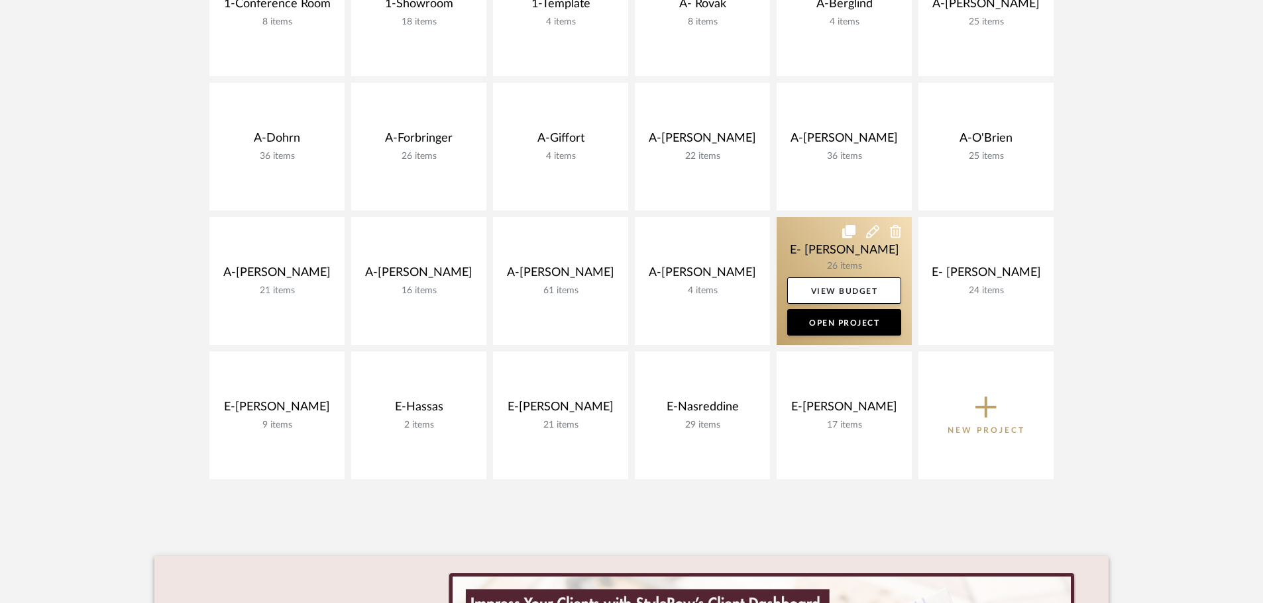
scroll to position [353, 0]
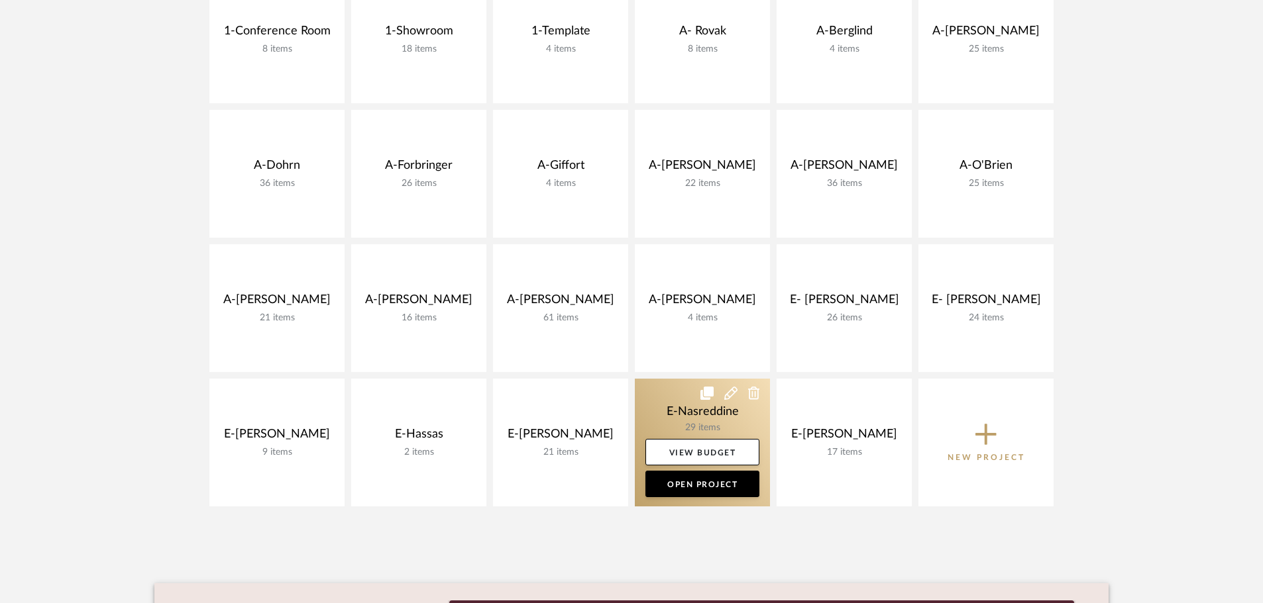
click at [705, 411] on link at bounding box center [702, 443] width 135 height 128
